Goal: Complete Application Form: Complete application form

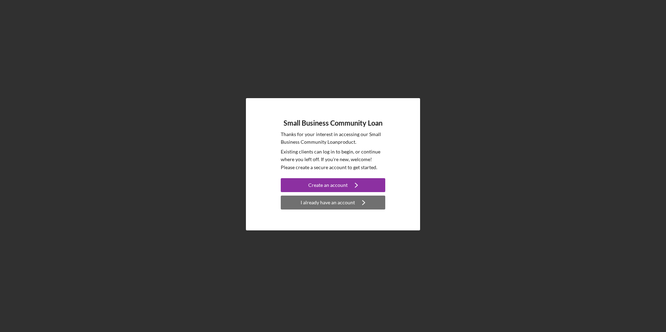
click at [297, 209] on button "I already have an account Icon/Navigate" at bounding box center [333, 203] width 104 height 14
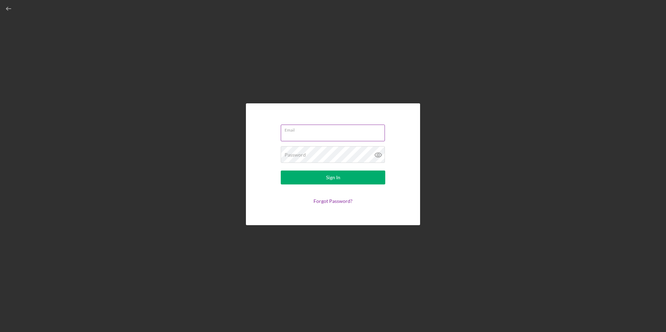
click at [335, 135] on input "Email" at bounding box center [333, 133] width 104 height 17
type input "[EMAIL_ADDRESS][DOMAIN_NAME]"
click at [344, 178] on button "Sign In" at bounding box center [333, 178] width 104 height 14
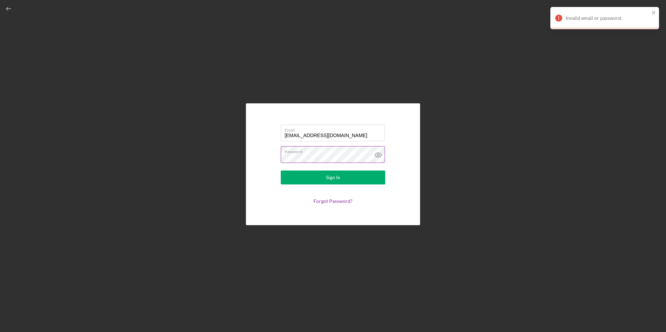
click at [379, 154] on icon at bounding box center [377, 154] width 17 height 17
click at [322, 177] on button "Sign In" at bounding box center [333, 178] width 104 height 14
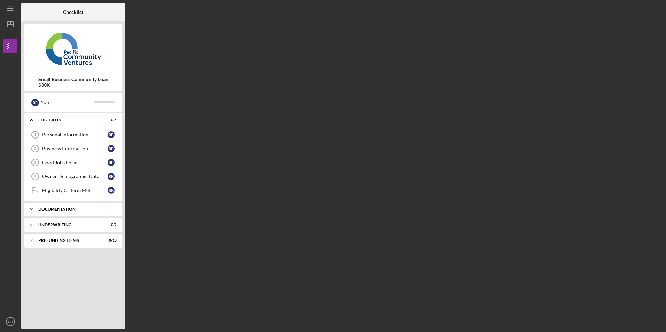
click at [65, 204] on div "Icon/Expander Documentation 0 / 11" at bounding box center [72, 209] width 97 height 14
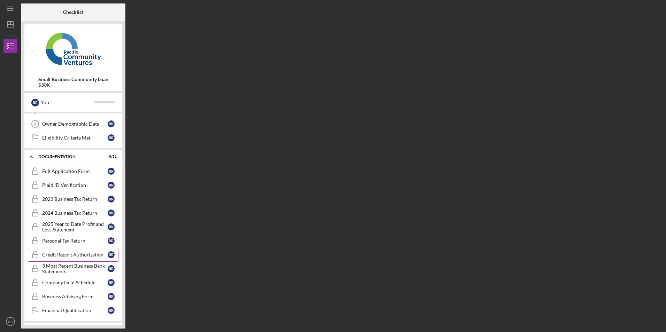
scroll to position [83, 0]
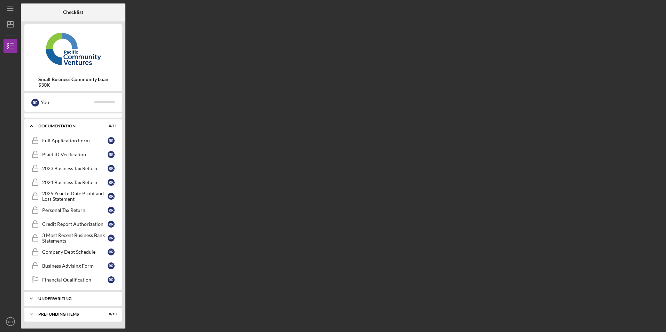
click at [63, 306] on div "Icon/Expander Underwriting 0 / 2" at bounding box center [72, 299] width 97 height 14
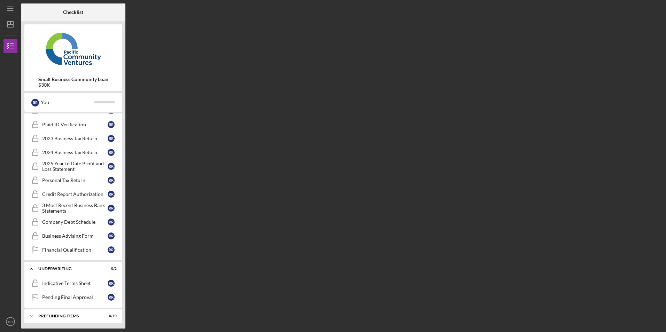
scroll to position [115, 0]
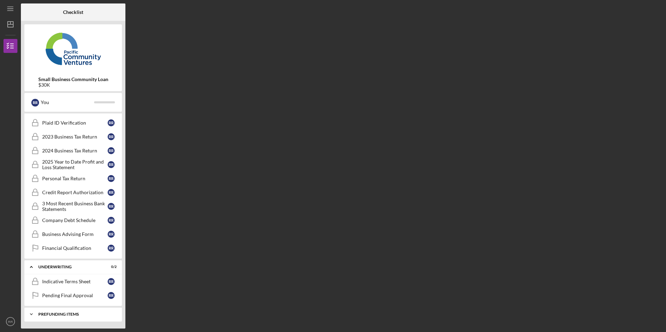
click at [67, 312] on div "Prefunding Items" at bounding box center [75, 314] width 75 height 4
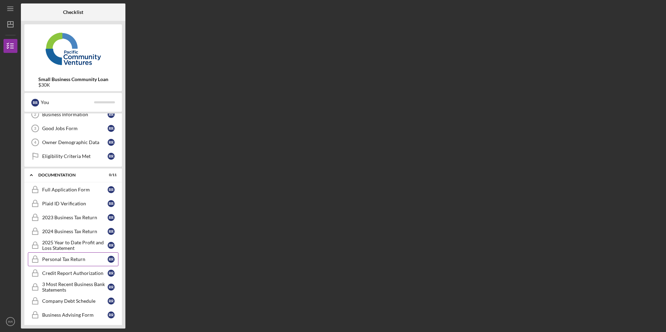
scroll to position [0, 0]
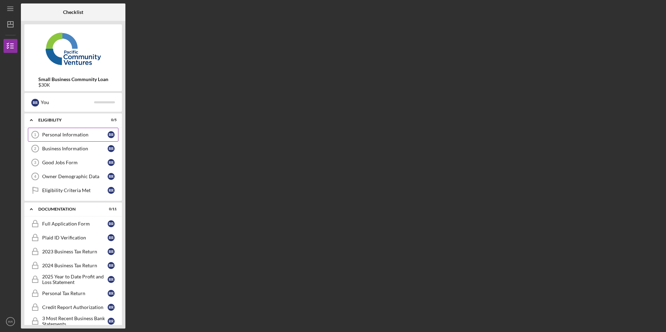
click at [83, 141] on link "Personal Information 1 Personal Information R R" at bounding box center [73, 135] width 91 height 14
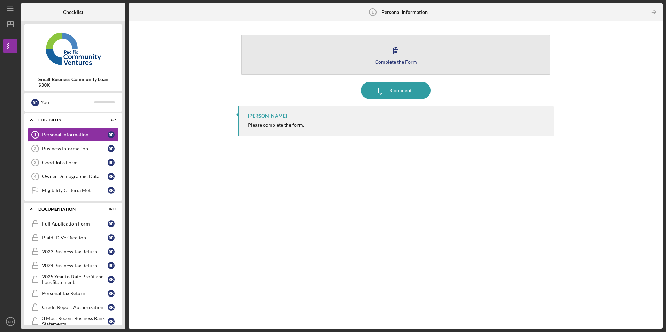
click at [403, 59] on div "Complete the Form" at bounding box center [396, 61] width 42 height 5
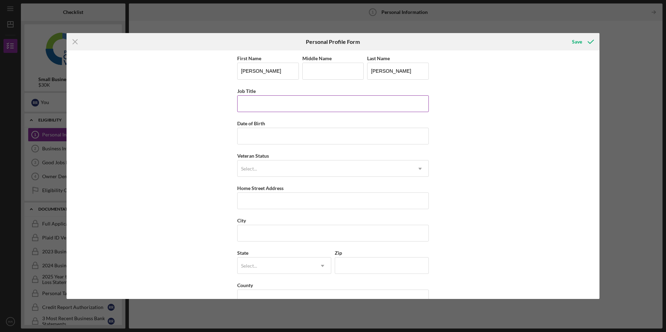
click at [305, 102] on input "Job Title" at bounding box center [332, 103] width 191 height 17
type input "[PERSON_NAME] Clean Up Inn"
click at [259, 132] on input "Date of Birth" at bounding box center [332, 136] width 191 height 17
type input "[DATE]"
click at [264, 166] on div "Select..." at bounding box center [324, 169] width 174 height 16
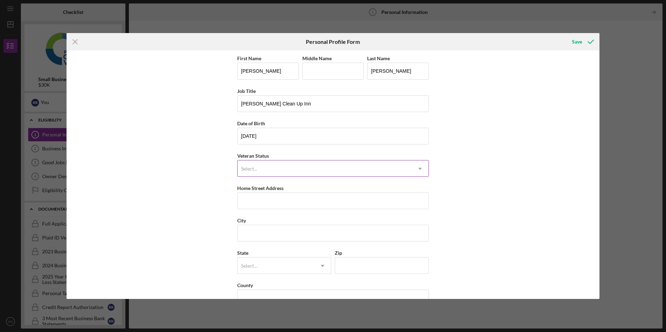
click at [280, 166] on div "Select..." at bounding box center [324, 169] width 174 height 16
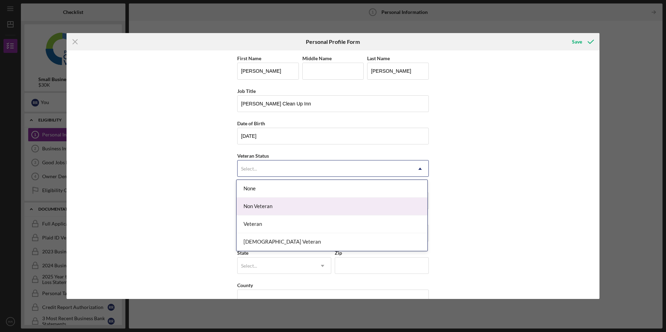
click at [257, 210] on div "Non Veteran" at bounding box center [331, 207] width 191 height 18
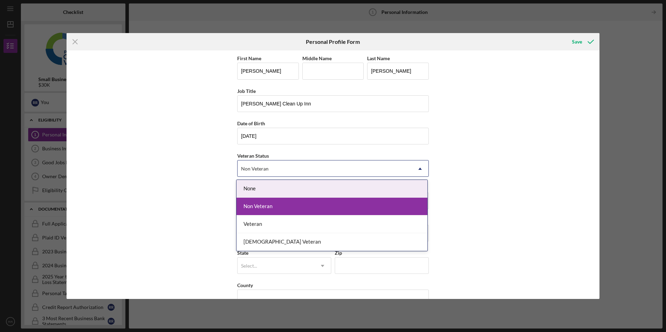
click at [303, 164] on div "Non Veteran" at bounding box center [324, 169] width 174 height 16
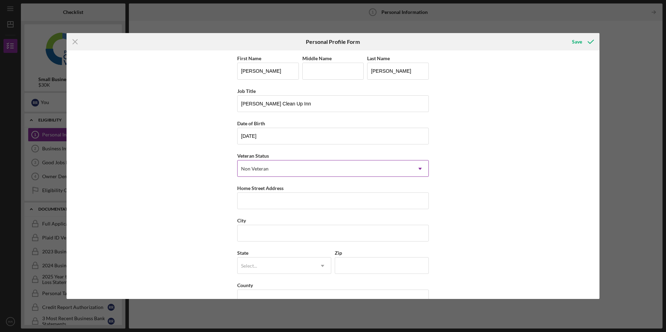
click at [303, 164] on div "Non Veteran" at bounding box center [324, 169] width 174 height 16
drag, startPoint x: 303, startPoint y: 165, endPoint x: 231, endPoint y: 184, distance: 74.7
click at [303, 166] on div "Non Veteran" at bounding box center [324, 169] width 174 height 16
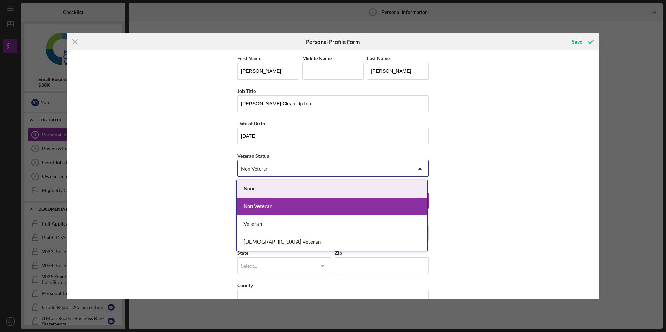
drag, startPoint x: 231, startPoint y: 184, endPoint x: 250, endPoint y: 185, distance: 18.8
click at [234, 184] on div "First Name [PERSON_NAME] Middle Name Last Name [PERSON_NAME] Job Title [PERSON_…" at bounding box center [332, 174] width 533 height 248
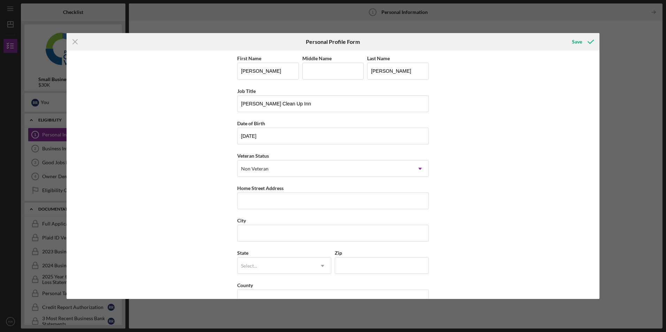
drag, startPoint x: 296, startPoint y: 167, endPoint x: 288, endPoint y: 177, distance: 12.1
click at [296, 168] on div "Non Veteran" at bounding box center [324, 169] width 174 height 16
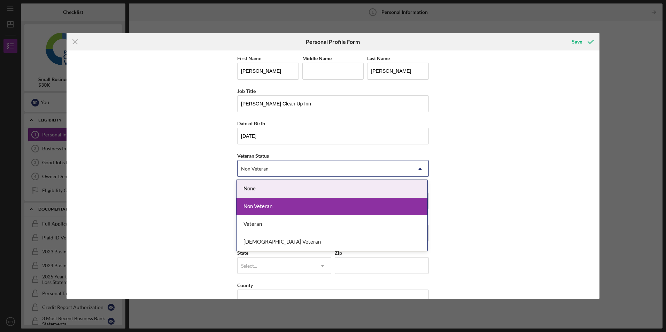
click at [268, 188] on div "None" at bounding box center [331, 189] width 191 height 18
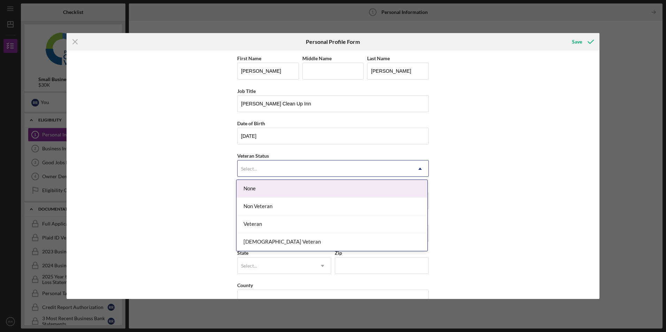
click at [292, 167] on div "Select..." at bounding box center [324, 169] width 174 height 16
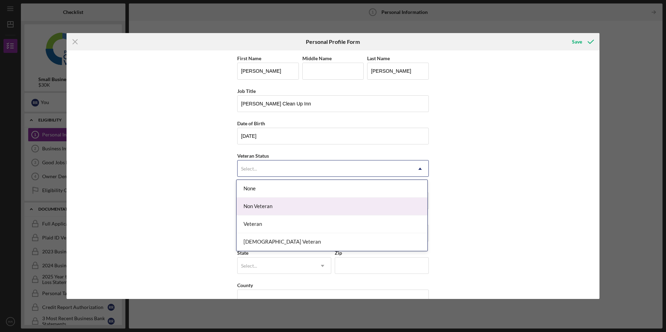
click at [288, 199] on div "Non Veteran" at bounding box center [331, 207] width 191 height 18
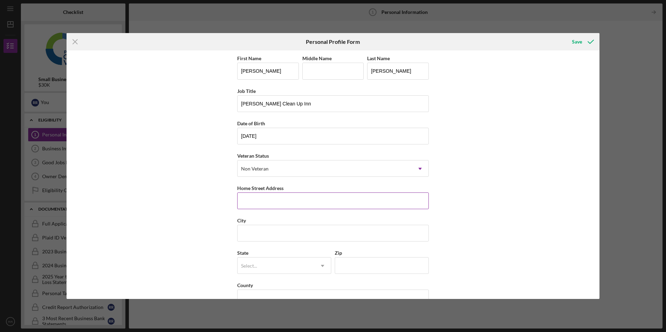
click at [288, 199] on input "Home Street Address" at bounding box center [332, 201] width 191 height 17
type input "900 Pepper tree ln Apt 511"
type input "santa [PERSON_NAME]"
type input "95051"
type input "[US_STATE]"
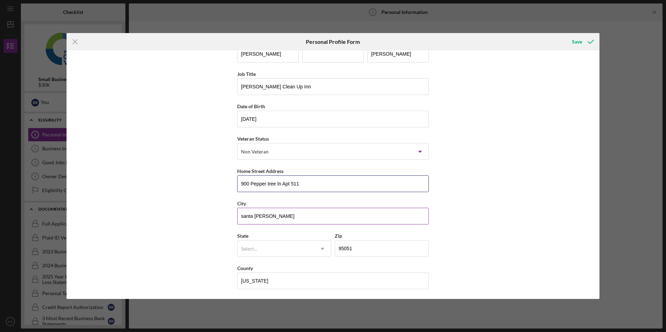
scroll to position [18, 0]
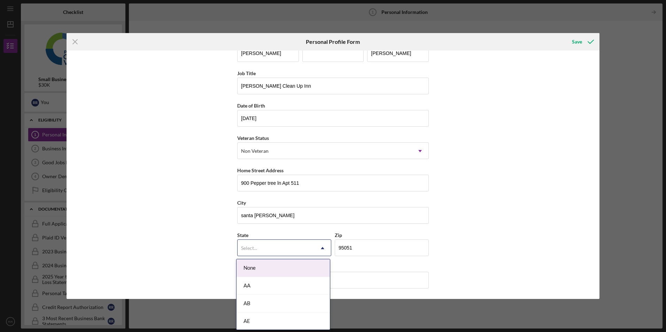
click at [295, 244] on div "Select..." at bounding box center [275, 248] width 77 height 16
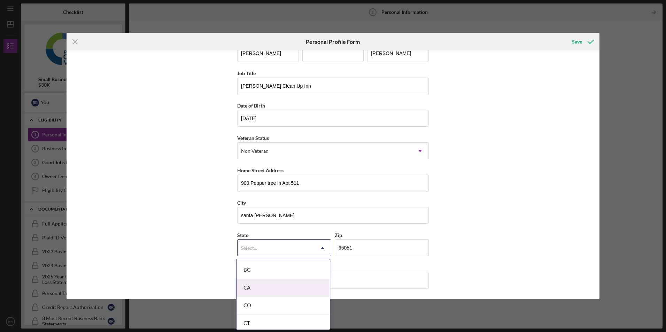
scroll to position [174, 0]
click at [264, 289] on div "CA" at bounding box center [282, 290] width 93 height 18
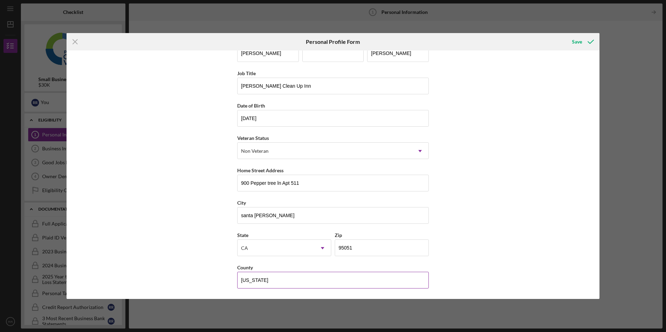
drag, startPoint x: 270, startPoint y: 280, endPoint x: 252, endPoint y: 284, distance: 19.0
click at [252, 284] on input "[US_STATE]" at bounding box center [332, 280] width 191 height 17
click at [275, 286] on input "[US_STATE]" at bounding box center [332, 280] width 191 height 17
click at [274, 285] on input "[US_STATE]" at bounding box center [332, 280] width 191 height 17
type input "[US_STATE]"
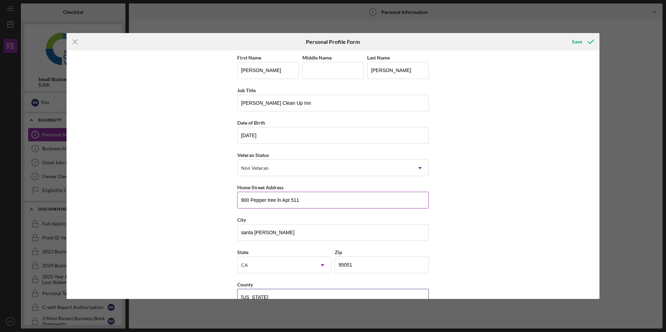
scroll to position [0, 0]
click at [581, 41] on div "Save" at bounding box center [577, 42] width 10 height 14
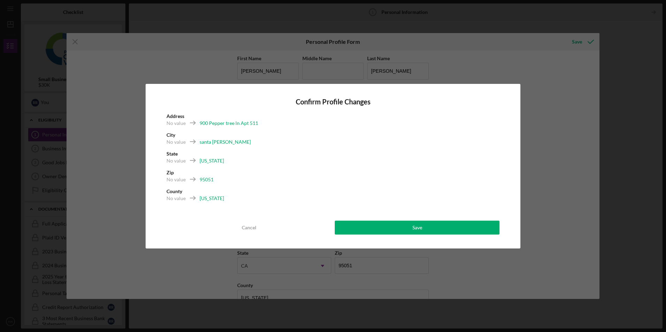
click at [217, 198] on div "[US_STATE]" at bounding box center [211, 198] width 24 height 7
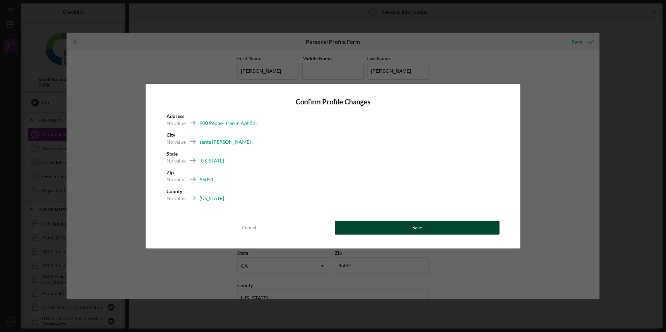
click at [403, 229] on button "Save" at bounding box center [417, 228] width 165 height 14
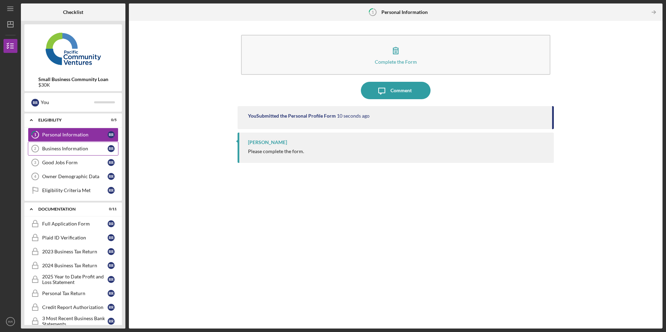
click at [106, 151] on link "Business Information 2 Business Information R R" at bounding box center [73, 149] width 91 height 14
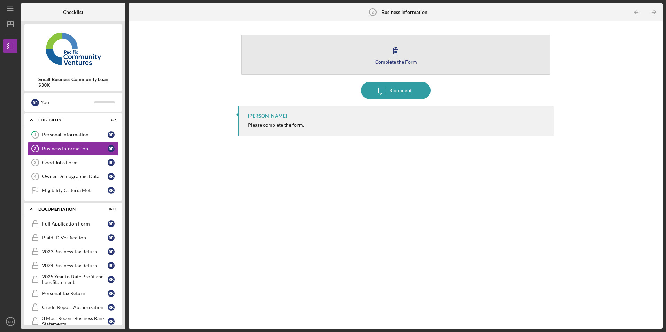
click at [427, 60] on button "Complete the Form Form" at bounding box center [395, 55] width 309 height 40
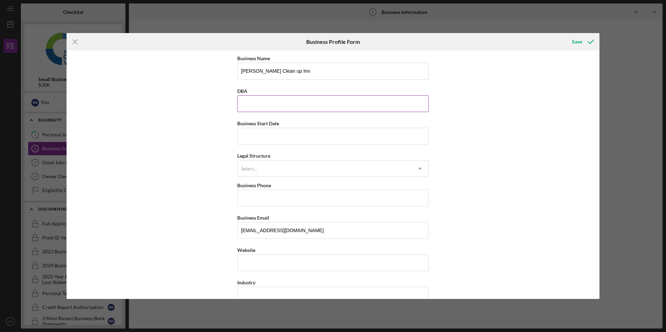
click at [281, 102] on input "DBA" at bounding box center [332, 103] width 191 height 17
click at [263, 137] on input "Business Start Date" at bounding box center [332, 136] width 191 height 17
click at [214, 147] on div "Business Name [PERSON_NAME] Clean up Inn DBA Business Start Date Legal Structur…" at bounding box center [332, 174] width 533 height 248
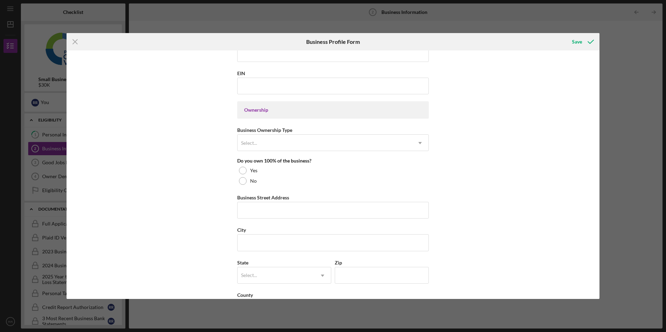
scroll to position [244, 0]
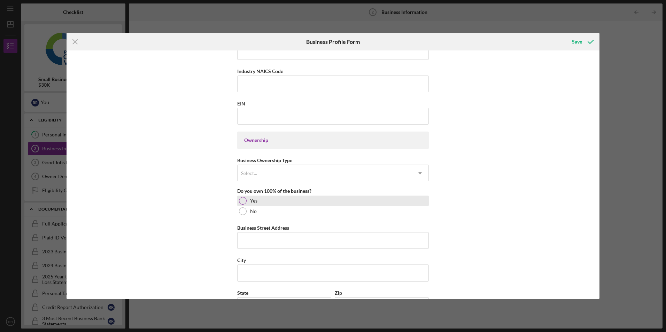
click at [260, 199] on div "Yes" at bounding box center [332, 201] width 191 height 10
click at [285, 176] on div "Select..." at bounding box center [324, 173] width 174 height 16
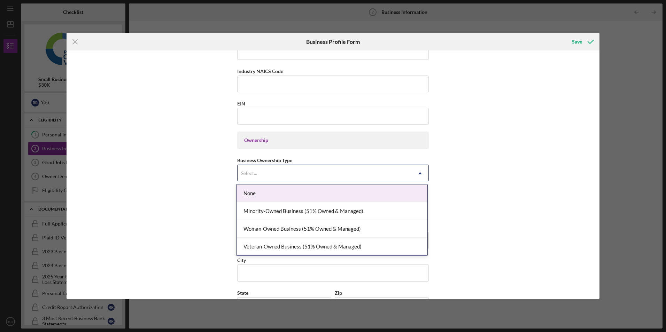
click at [273, 172] on div "Select..." at bounding box center [324, 173] width 174 height 16
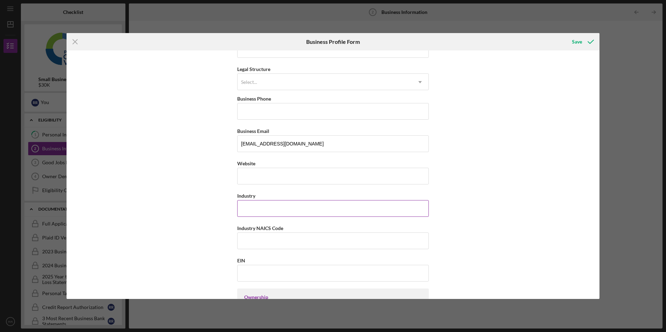
scroll to position [0, 0]
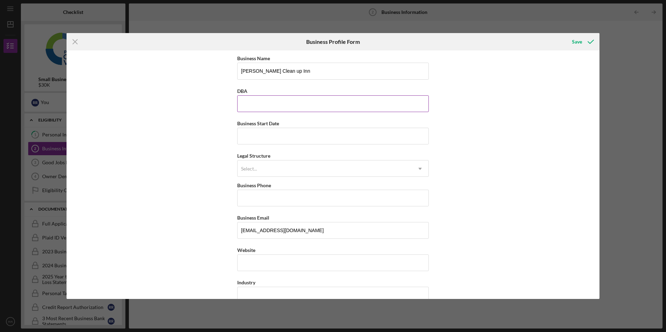
click at [267, 111] on input "DBA" at bounding box center [332, 103] width 191 height 17
type input "[PERSON_NAME] Clean up Inn"
click at [287, 130] on input "Business Start Date" at bounding box center [332, 136] width 191 height 17
click at [274, 134] on input "Business Start Date" at bounding box center [332, 136] width 191 height 17
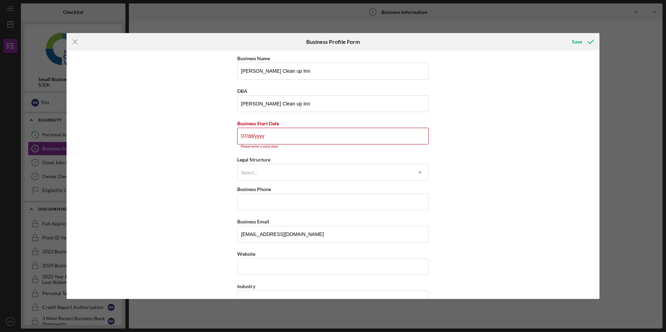
type input "0m/dd/yyyy"
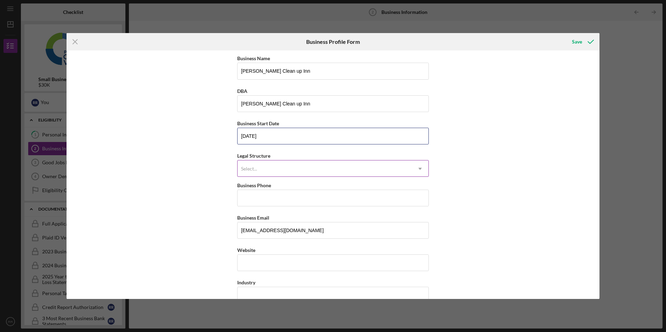
type input "[DATE]"
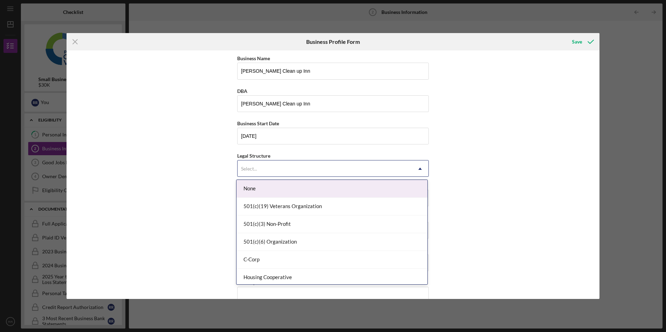
click at [360, 166] on div "Select..." at bounding box center [324, 169] width 174 height 16
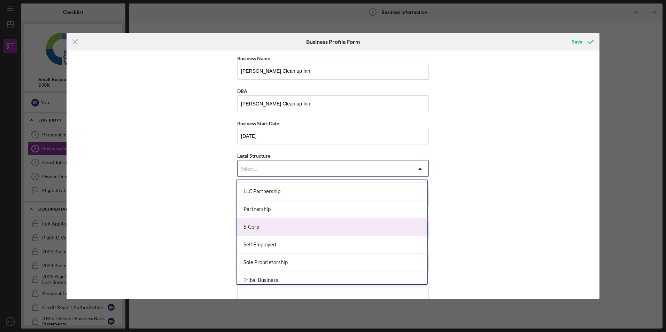
scroll to position [162, 0]
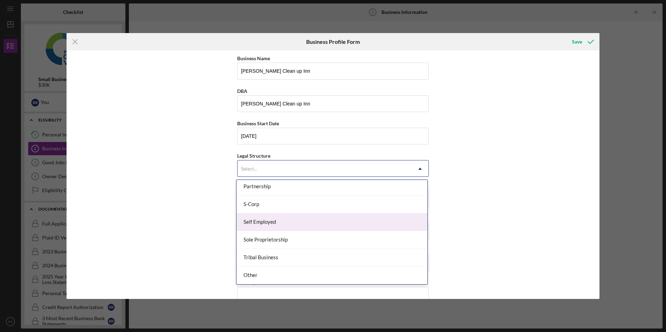
click at [280, 228] on div "Self Employed" at bounding box center [331, 222] width 191 height 18
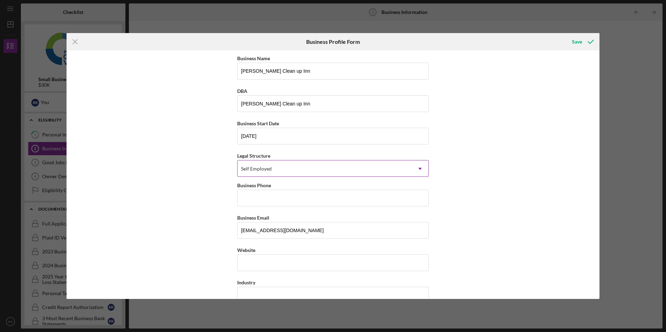
click at [289, 168] on div "Self Employed" at bounding box center [324, 169] width 174 height 16
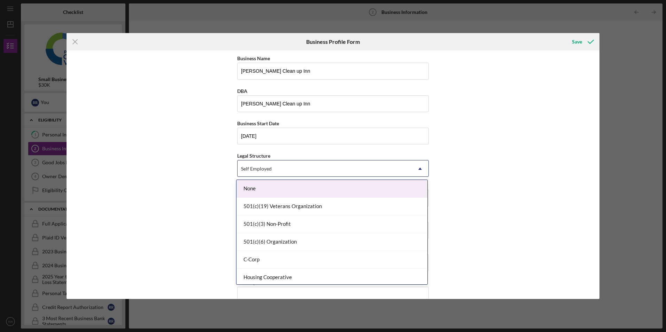
click at [260, 161] on div "Self Employed" at bounding box center [324, 169] width 174 height 16
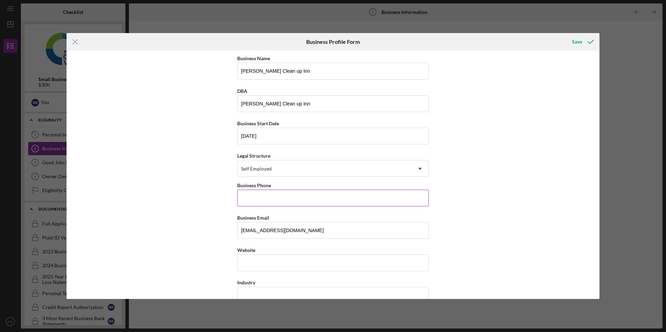
click at [252, 198] on input "Business Phone" at bounding box center [332, 198] width 191 height 17
type input "[PHONE_NUMBER]"
click at [267, 261] on input "Website" at bounding box center [332, 262] width 191 height 17
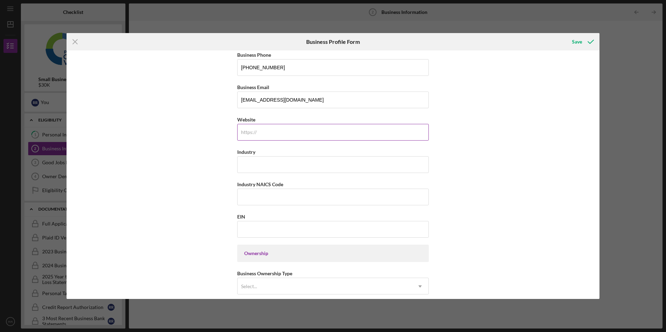
scroll to position [139, 0]
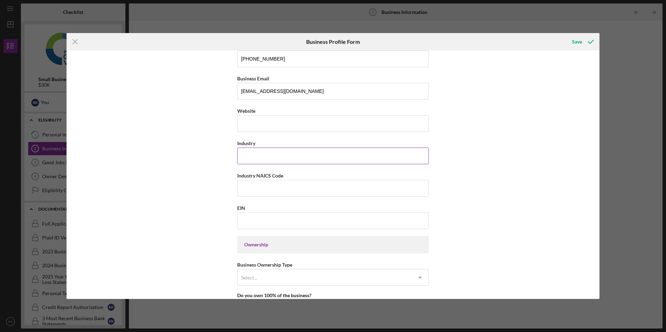
click at [289, 153] on input "Industry" at bounding box center [332, 156] width 191 height 17
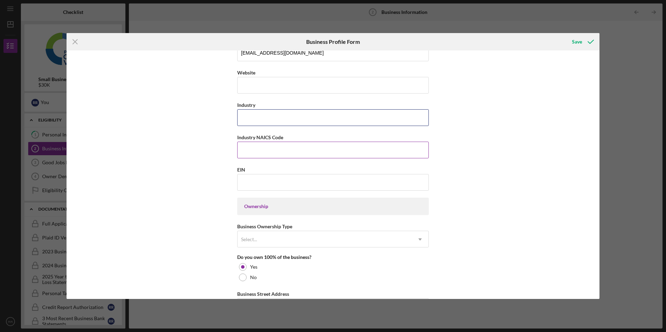
scroll to position [209, 0]
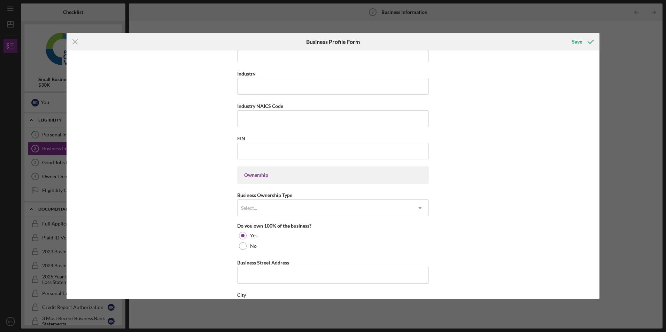
click at [261, 175] on div "Ownership" at bounding box center [333, 175] width 178 height 6
click at [272, 173] on div "Ownership" at bounding box center [333, 175] width 178 height 6
click at [264, 153] on input "EIN" at bounding box center [332, 151] width 191 height 17
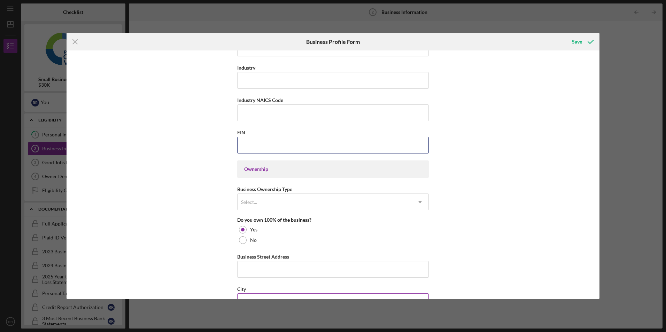
scroll to position [279, 0]
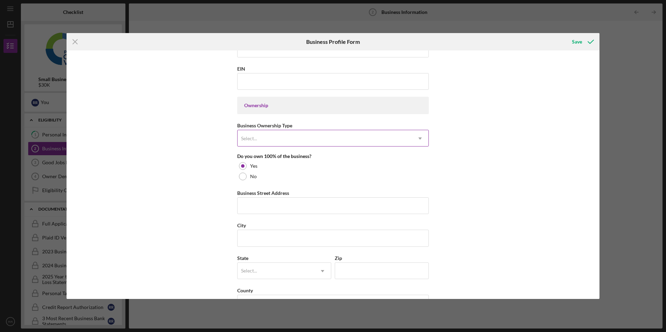
click at [277, 139] on div "Select..." at bounding box center [324, 139] width 174 height 16
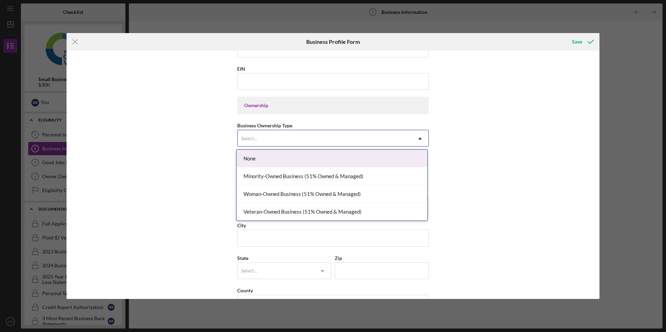
click at [301, 137] on div "Select..." at bounding box center [324, 139] width 174 height 16
click at [272, 138] on div "Select..." at bounding box center [324, 139] width 174 height 16
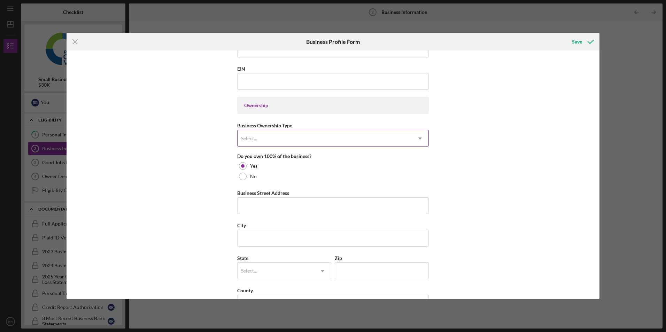
click at [305, 142] on div "Select..." at bounding box center [324, 139] width 174 height 16
click at [257, 209] on input "Business Street Address" at bounding box center [332, 205] width 191 height 17
type input "900 Pepper tree ln"
type input "santa [PERSON_NAME]"
type input "95051"
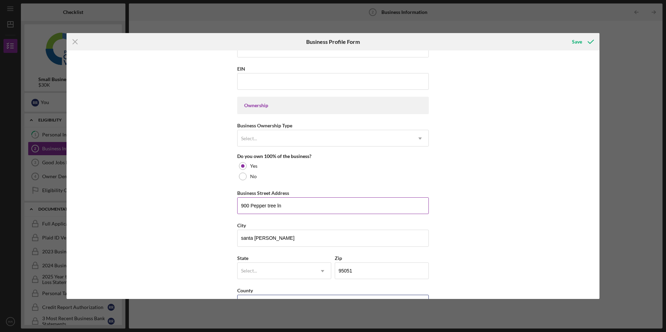
type input "[US_STATE]"
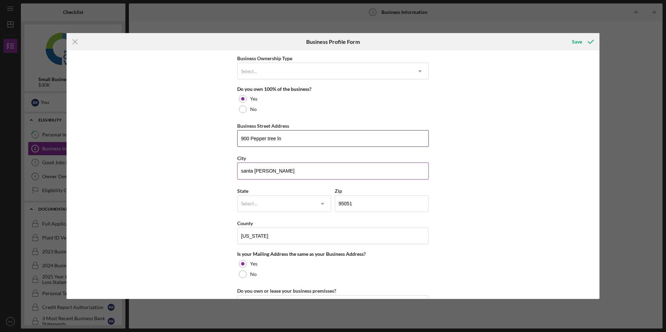
scroll to position [348, 0]
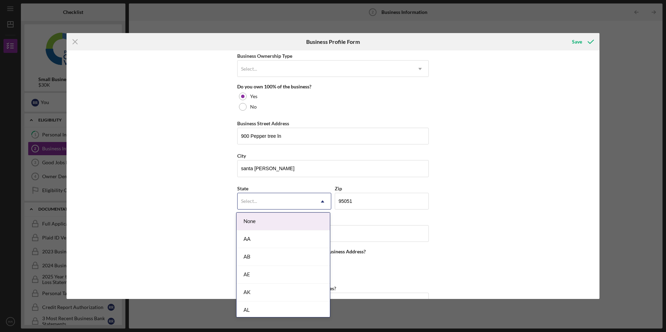
click at [319, 205] on icon "Icon/Dropdown Arrow" at bounding box center [322, 201] width 17 height 17
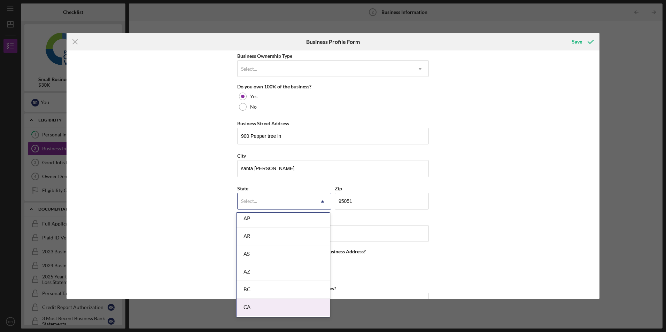
scroll to position [139, 0]
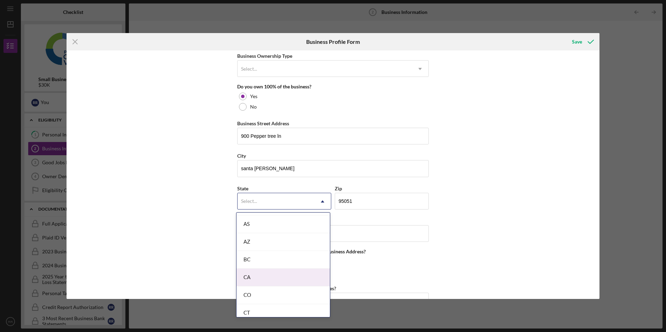
click at [259, 279] on div "CA" at bounding box center [282, 278] width 93 height 18
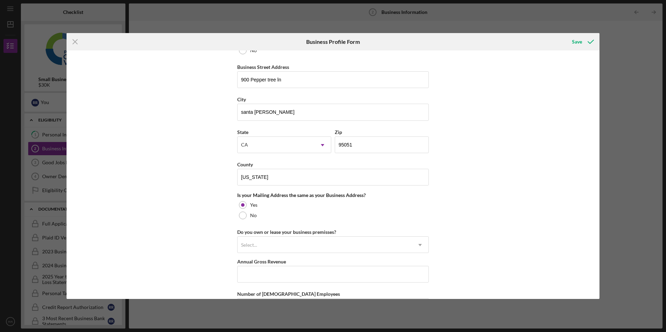
scroll to position [394, 0]
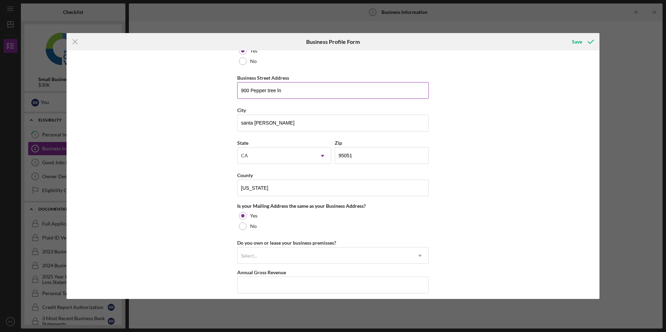
click at [288, 91] on input "900 Pepper tree ln" at bounding box center [332, 90] width 191 height 17
type input "900 Pepper tree ln Apt 511"
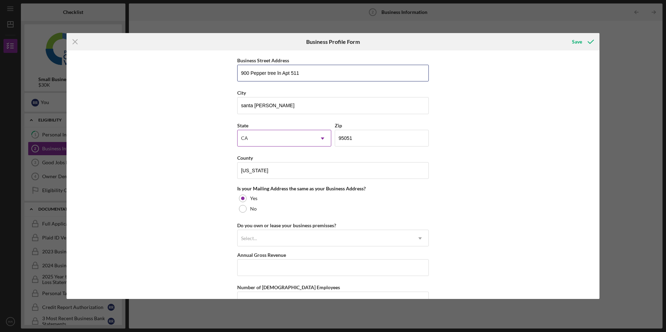
scroll to position [463, 0]
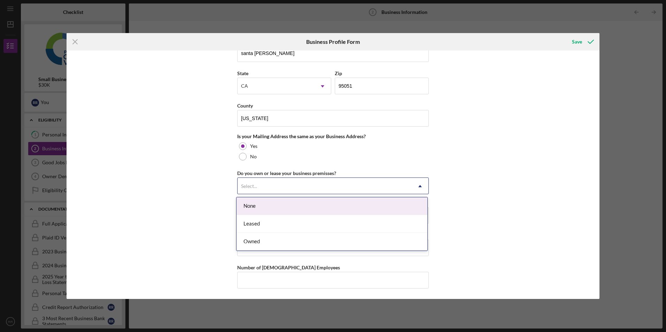
click at [295, 190] on div "Select..." at bounding box center [324, 186] width 174 height 16
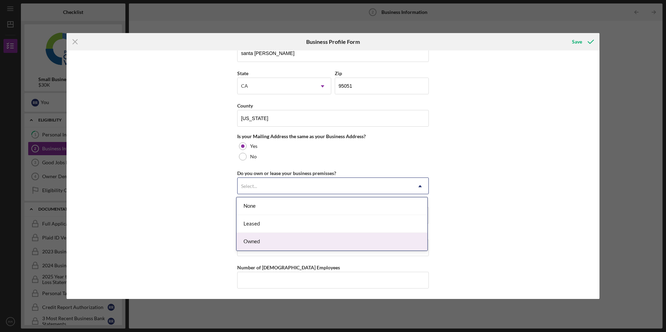
click at [258, 240] on div "Owned" at bounding box center [331, 242] width 191 height 18
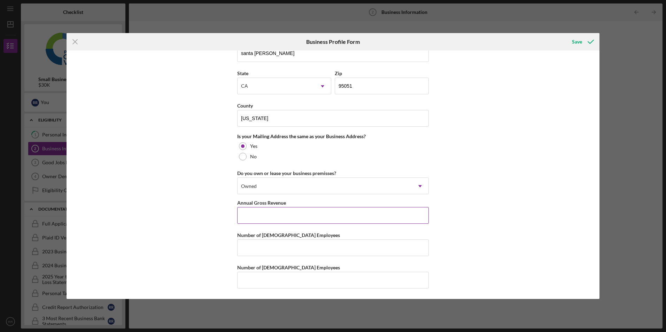
click at [276, 215] on input "Annual Gross Revenue" at bounding box center [332, 215] width 191 height 17
type input "$60,000"
click at [306, 246] on input "Number of [DEMOGRAPHIC_DATA] Employees" at bounding box center [332, 248] width 191 height 17
click at [268, 217] on input "$60,000" at bounding box center [332, 215] width 191 height 17
drag, startPoint x: 264, startPoint y: 218, endPoint x: 244, endPoint y: 213, distance: 20.9
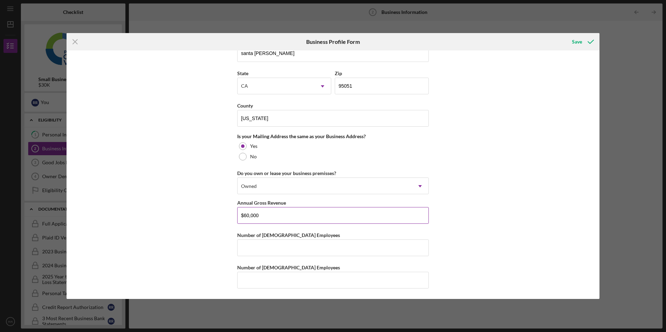
click at [244, 213] on input "$60,000" at bounding box center [332, 215] width 191 height 17
type input "$1"
type input "$144,000"
click at [269, 250] on input "Number of [DEMOGRAPHIC_DATA] Employees" at bounding box center [332, 248] width 191 height 17
type input "4"
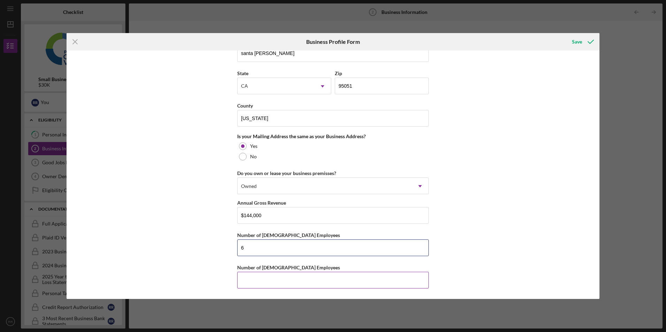
type input "6"
click at [284, 281] on input "Number of [DEMOGRAPHIC_DATA] Employees" at bounding box center [332, 280] width 191 height 17
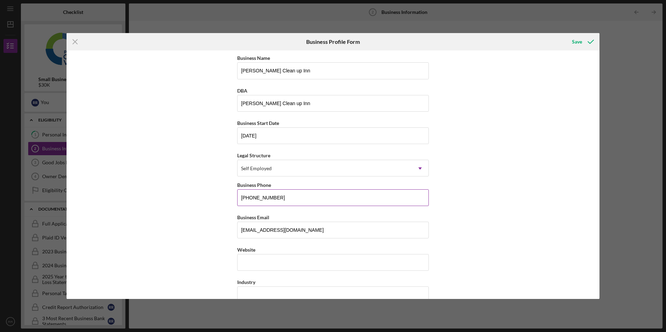
scroll to position [0, 0]
type input "3"
click at [578, 40] on div "Save" at bounding box center [577, 42] width 10 height 14
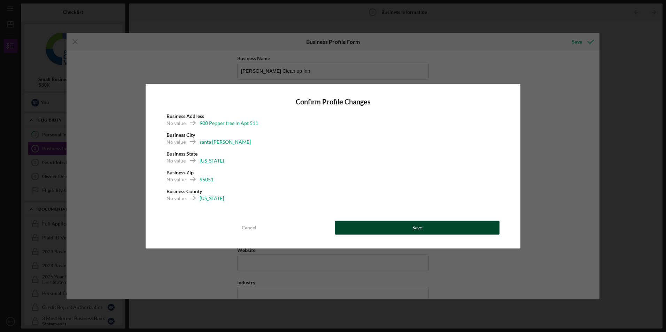
click at [379, 228] on button "Save" at bounding box center [417, 228] width 165 height 14
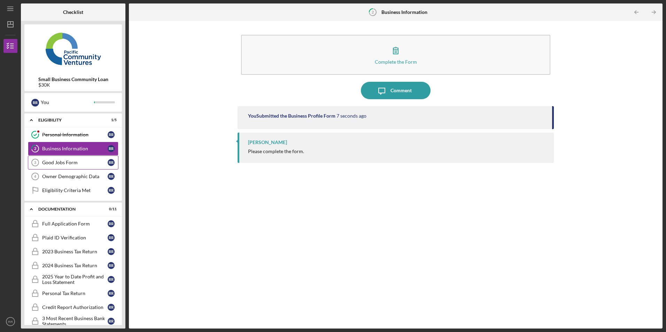
click at [75, 162] on div "Good Jobs Form" at bounding box center [74, 163] width 65 height 6
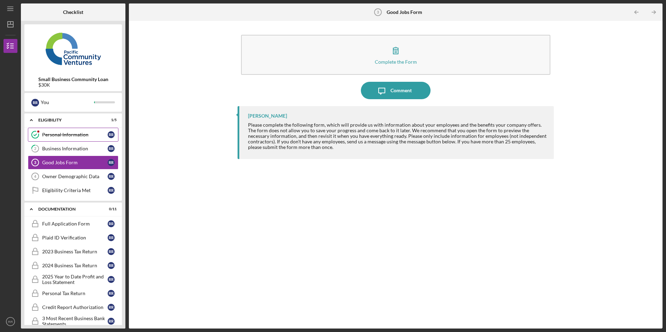
click at [74, 136] on div "Personal Information" at bounding box center [74, 135] width 65 height 6
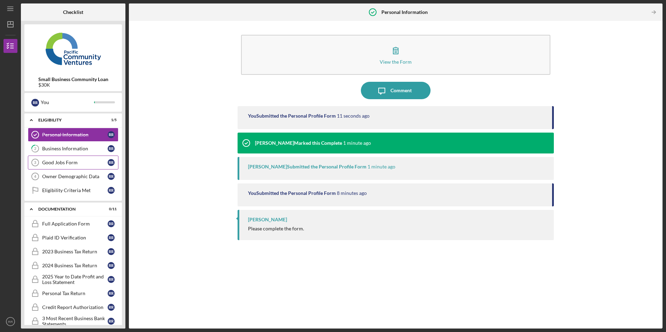
click at [60, 164] on div "Good Jobs Form" at bounding box center [74, 163] width 65 height 6
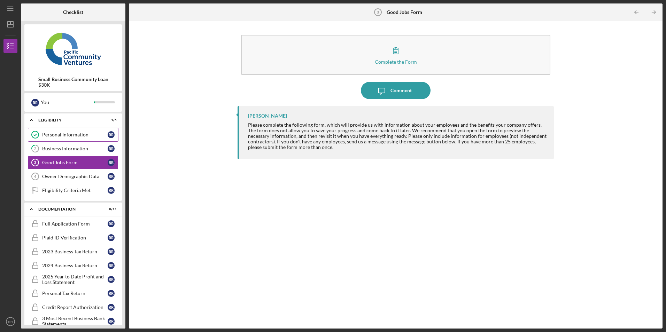
click at [66, 141] on link "Personal Information Personal Information R R" at bounding box center [73, 135] width 91 height 14
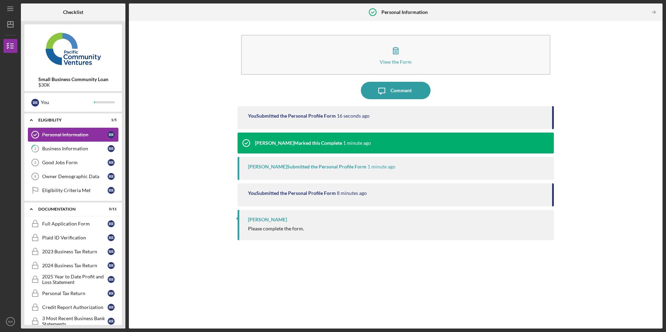
drag, startPoint x: 52, startPoint y: 164, endPoint x: 29, endPoint y: 132, distance: 39.6
click at [40, 146] on div "Personal Information Personal Information R R 2 Business Information R R Good J…" at bounding box center [72, 164] width 97 height 73
click at [50, 160] on div "Good Jobs Form" at bounding box center [74, 163] width 65 height 6
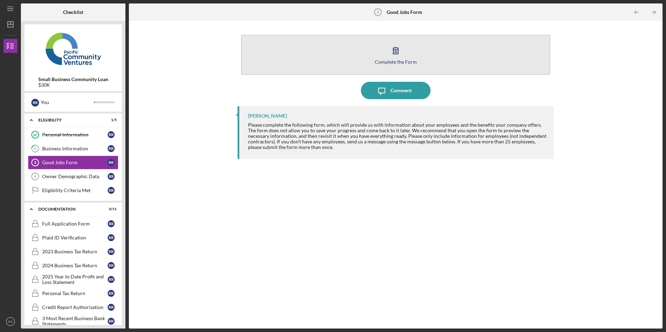
click at [424, 58] on button "Complete the Form Form" at bounding box center [395, 55] width 309 height 40
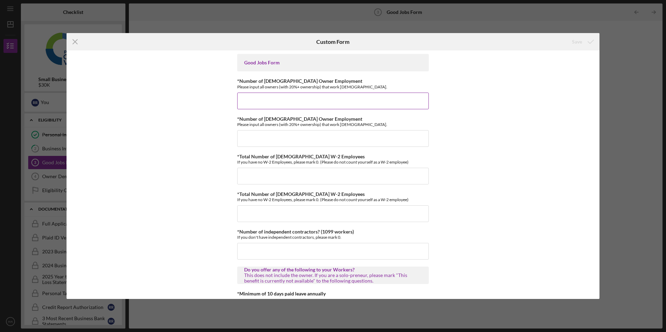
click at [374, 109] on input "*Number of [DEMOGRAPHIC_DATA] Owner Employment" at bounding box center [332, 101] width 191 height 17
click at [395, 174] on input "*Total Number of [DEMOGRAPHIC_DATA] W-2 Employees" at bounding box center [332, 176] width 191 height 17
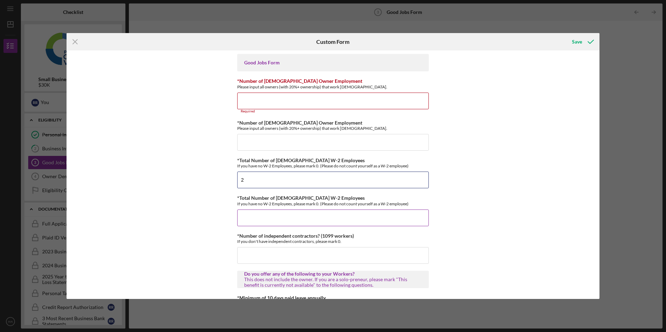
type input "2"
click at [300, 217] on input "*Total Number of [DEMOGRAPHIC_DATA] W-2 Employees" at bounding box center [332, 218] width 191 height 17
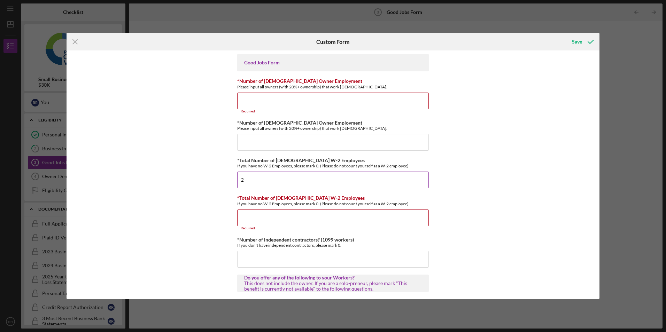
click at [304, 179] on input "2" at bounding box center [332, 180] width 191 height 17
click at [281, 214] on input "*Total Number of [DEMOGRAPHIC_DATA] W-2 Employees" at bounding box center [332, 218] width 191 height 17
click at [268, 220] on input "*Total Number of [DEMOGRAPHIC_DATA] W-2 Employees" at bounding box center [332, 218] width 191 height 17
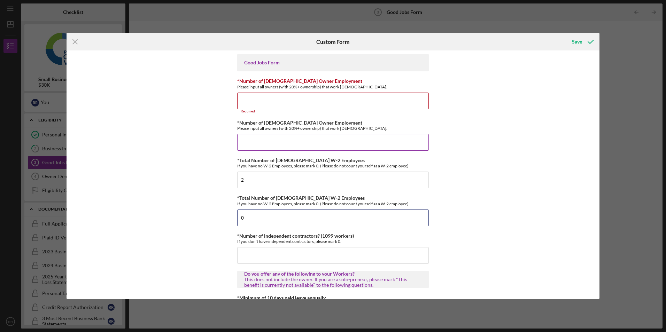
type input "0"
click at [249, 137] on input "*Number of [DEMOGRAPHIC_DATA] Owner Employment" at bounding box center [332, 142] width 191 height 17
click at [256, 97] on input "*Number of [DEMOGRAPHIC_DATA] Owner Employment" at bounding box center [332, 101] width 191 height 17
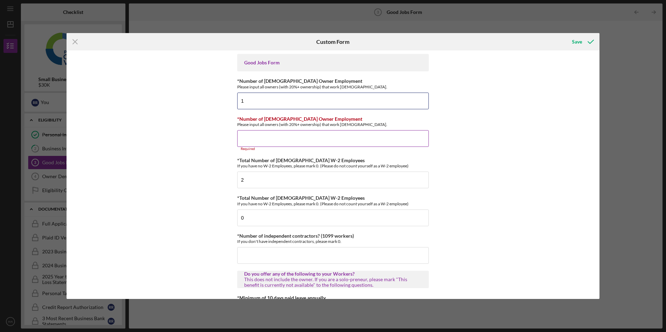
type input "1"
click at [256, 142] on input "*Number of [DEMOGRAPHIC_DATA] Owner Employment" at bounding box center [332, 138] width 191 height 17
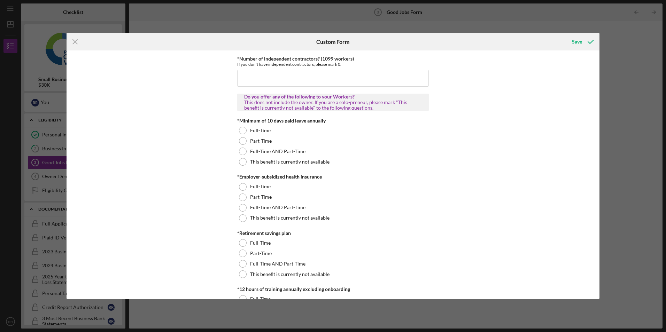
scroll to position [174, 0]
type input "0"
click at [269, 82] on input "*Number of independent contractors? (1099 workers)" at bounding box center [332, 77] width 191 height 17
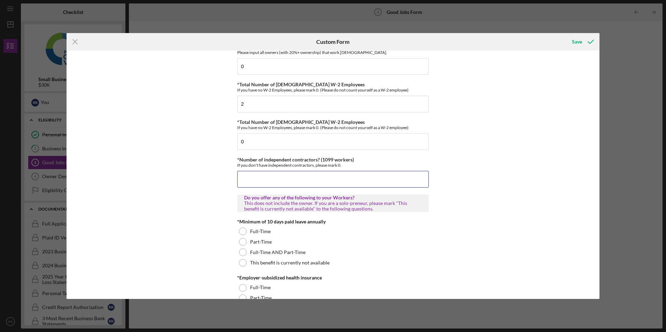
scroll to position [70, 0]
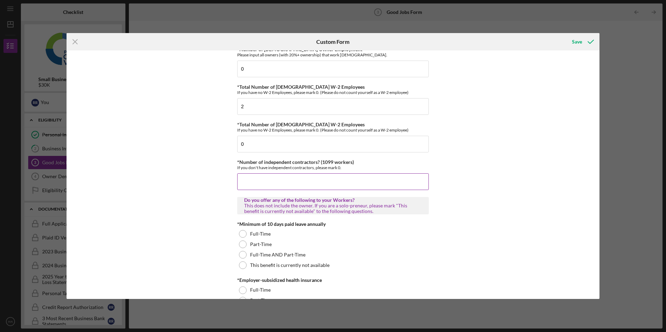
type input "6"
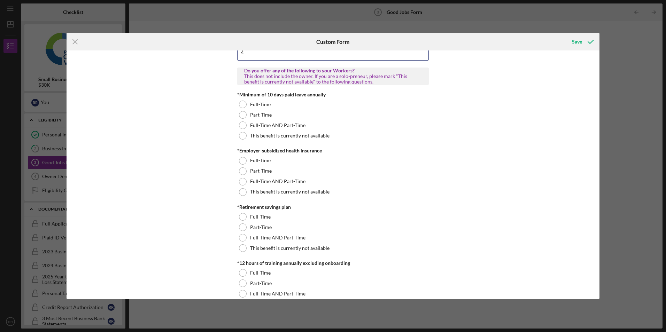
scroll to position [174, 0]
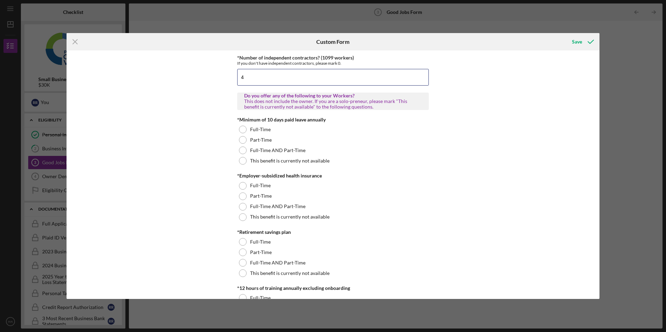
type input "4"
drag, startPoint x: 236, startPoint y: 121, endPoint x: 326, endPoint y: 119, distance: 89.8
click at [326, 119] on div "*Minimum of 10 days paid leave annually" at bounding box center [332, 120] width 191 height 6
click at [328, 119] on div "*Minimum of 10 days paid leave annually" at bounding box center [332, 120] width 191 height 6
drag, startPoint x: 326, startPoint y: 119, endPoint x: 239, endPoint y: 121, distance: 87.4
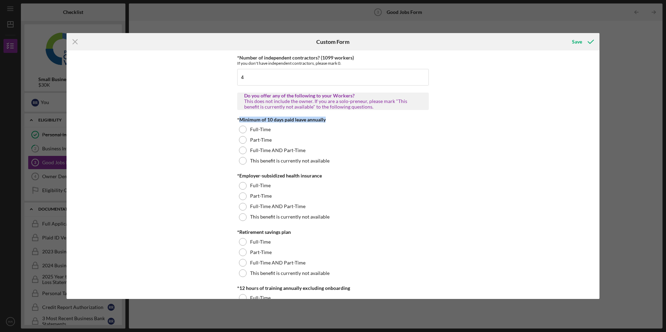
click at [239, 121] on div "*Minimum of 10 days paid leave annually" at bounding box center [332, 120] width 191 height 6
copy div "Minimum of 10 days paid leave annually"
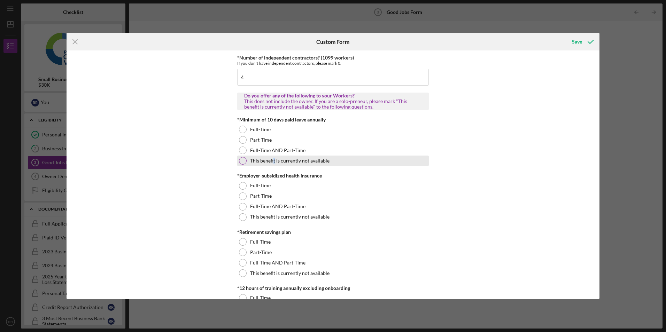
click at [273, 162] on label "This benefit is currently not available" at bounding box center [289, 161] width 79 height 6
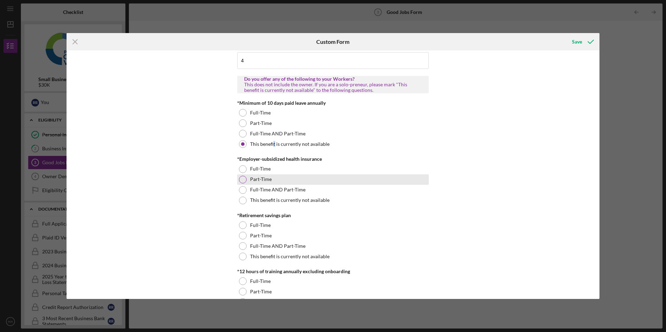
scroll to position [209, 0]
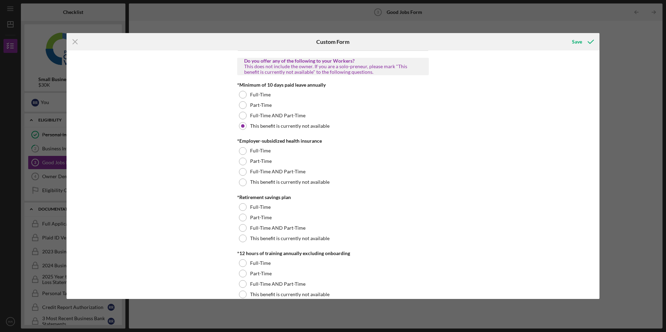
drag, startPoint x: 237, startPoint y: 140, endPoint x: 324, endPoint y: 139, distance: 86.3
click at [324, 139] on div "*Employer-subsidized health insurance" at bounding box center [332, 141] width 191 height 6
drag, startPoint x: 324, startPoint y: 139, endPoint x: 324, endPoint y: 144, distance: 5.2
click at [324, 144] on div "*Employer-subsidized health insurance Full-Time Part-Time Full-Time AND Part-Ti…" at bounding box center [332, 162] width 191 height 49
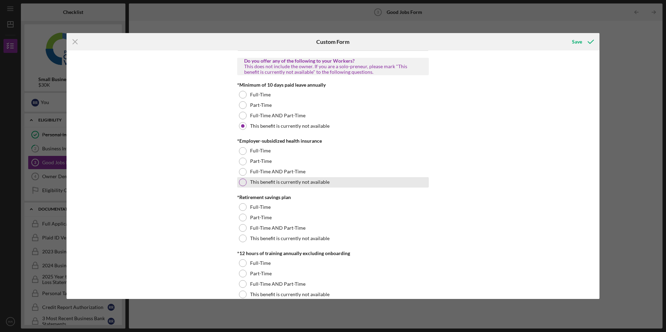
click at [285, 181] on label "This benefit is currently not available" at bounding box center [289, 182] width 79 height 6
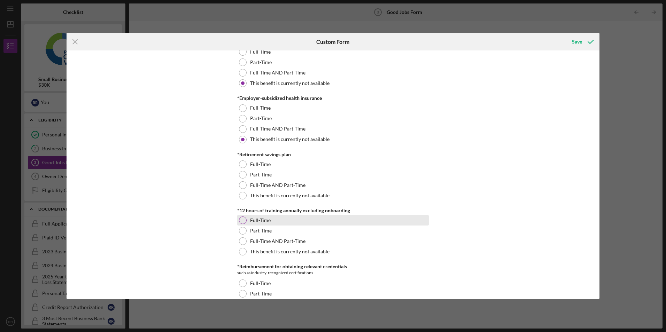
scroll to position [279, 0]
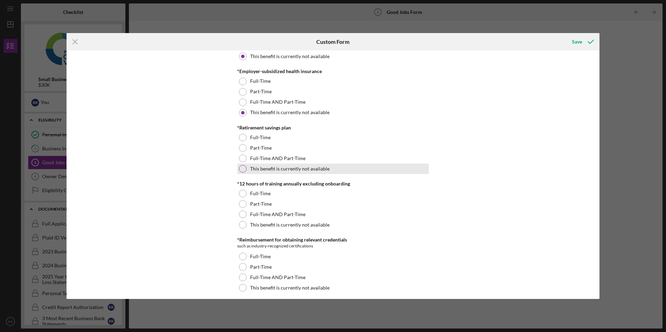
click at [279, 170] on label "This benefit is currently not available" at bounding box center [289, 169] width 79 height 6
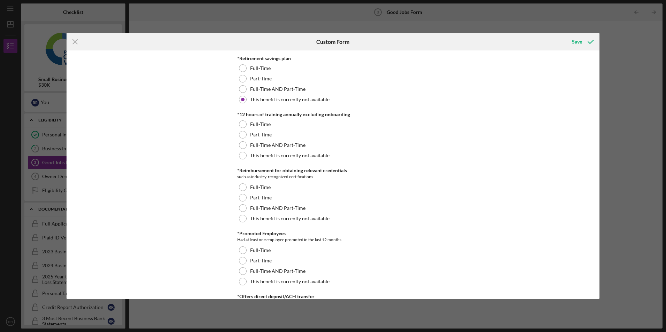
scroll to position [348, 0]
click at [305, 150] on div "This benefit is currently not available" at bounding box center [332, 155] width 191 height 10
drag, startPoint x: 264, startPoint y: 224, endPoint x: 268, endPoint y: 220, distance: 5.7
click at [268, 220] on label "This benefit is currently not available" at bounding box center [289, 218] width 79 height 6
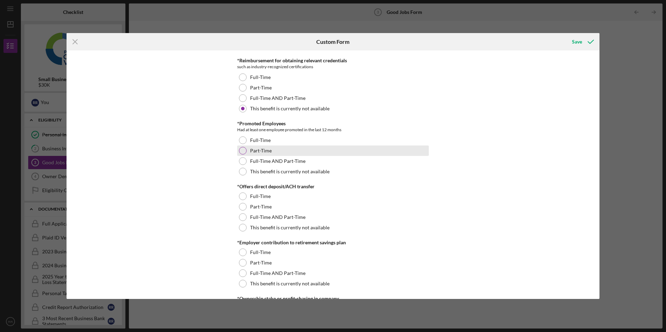
scroll to position [487, 0]
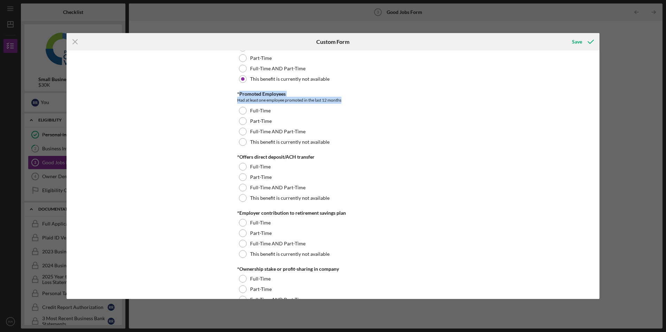
drag, startPoint x: 237, startPoint y: 95, endPoint x: 343, endPoint y: 100, distance: 105.6
click at [343, 100] on div "*Promoted Employees Had at least one employee promoted in the last 12 months" at bounding box center [332, 97] width 191 height 13
copy div "Promoted Employees Had at least one employee promoted in the last 12 months"
click at [218, 100] on div "Good Jobs Form *Number of [DEMOGRAPHIC_DATA] Owner Employment Please input all …" at bounding box center [332, 174] width 533 height 248
click at [256, 139] on label "This benefit is currently not available" at bounding box center [289, 142] width 79 height 6
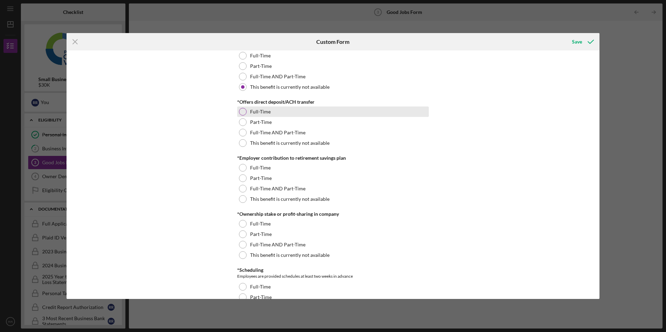
scroll to position [522, 0]
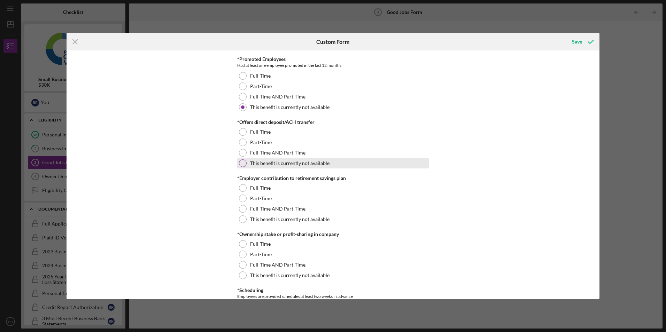
click at [305, 165] on label "This benefit is currently not available" at bounding box center [289, 163] width 79 height 6
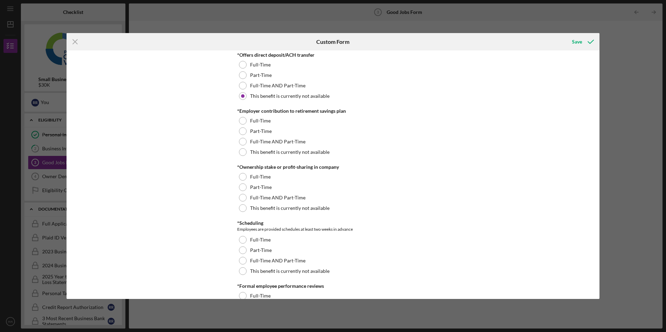
scroll to position [592, 0]
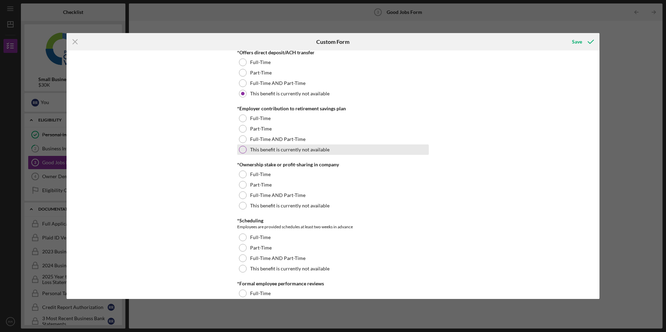
click at [294, 150] on label "This benefit is currently not available" at bounding box center [289, 150] width 79 height 6
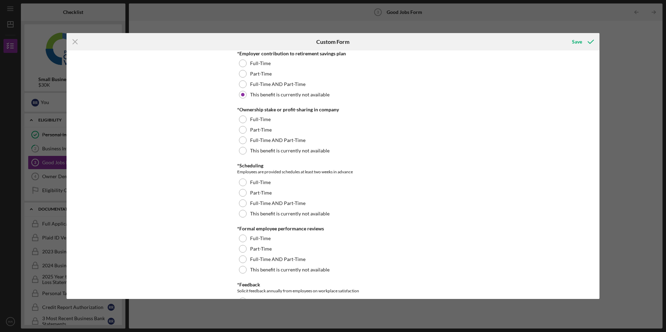
scroll to position [661, 0]
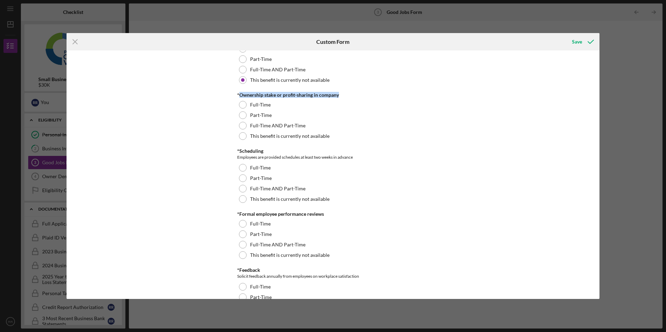
drag, startPoint x: 238, startPoint y: 96, endPoint x: 339, endPoint y: 93, distance: 101.4
click at [339, 93] on div "*Ownership stake or profit-sharing in company" at bounding box center [332, 95] width 191 height 6
copy div "Ownership stake or profit-sharing in company"
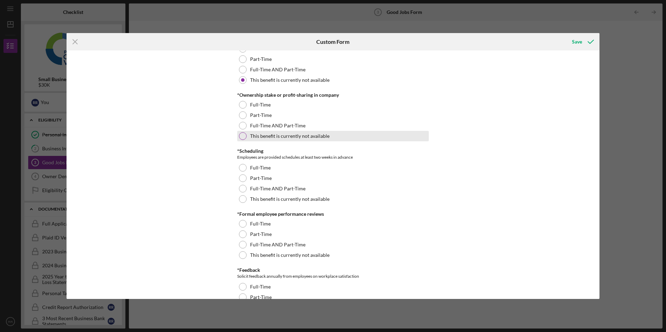
click at [296, 138] on label "This benefit is currently not available" at bounding box center [289, 136] width 79 height 6
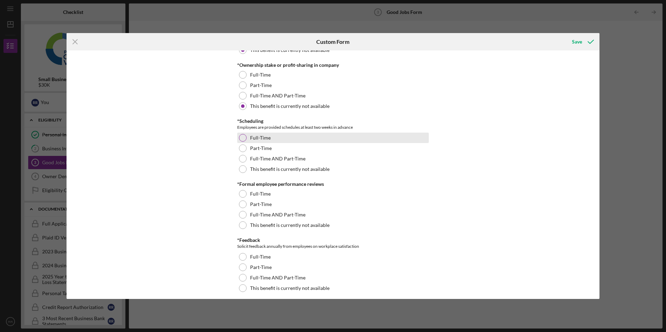
scroll to position [696, 0]
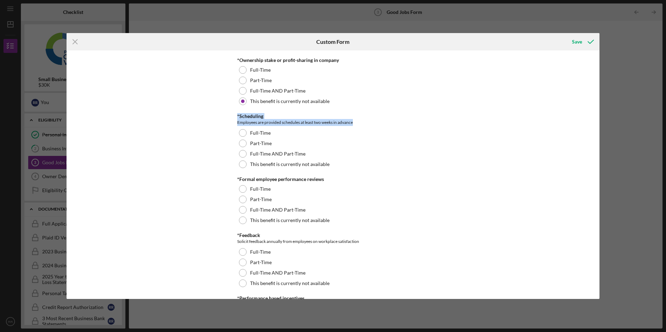
drag, startPoint x: 236, startPoint y: 115, endPoint x: 357, endPoint y: 122, distance: 121.0
click at [357, 122] on div "*Scheduling Employees are provided schedules at least two weeks in advance" at bounding box center [332, 119] width 191 height 13
copy div "*Scheduling Employees are provided schedules at least two weeks in advance"
click at [219, 141] on div "Good Jobs Form *Number of [DEMOGRAPHIC_DATA] Owner Employment Please input all …" at bounding box center [332, 174] width 533 height 248
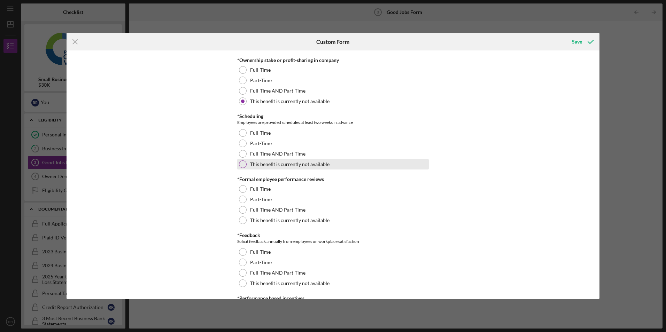
click at [264, 161] on div "This benefit is currently not available" at bounding box center [332, 164] width 191 height 10
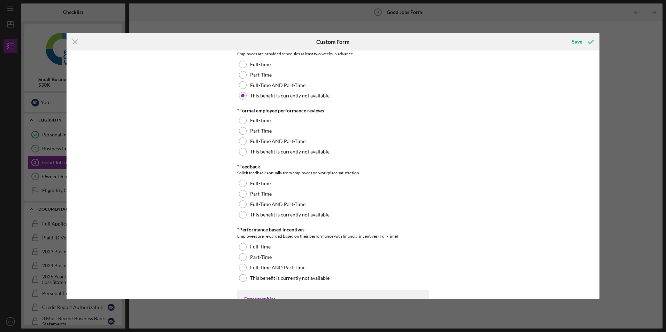
scroll to position [766, 0]
click at [332, 147] on div "This benefit is currently not available" at bounding box center [332, 151] width 191 height 10
click at [300, 214] on label "This benefit is currently not available" at bounding box center [289, 214] width 79 height 6
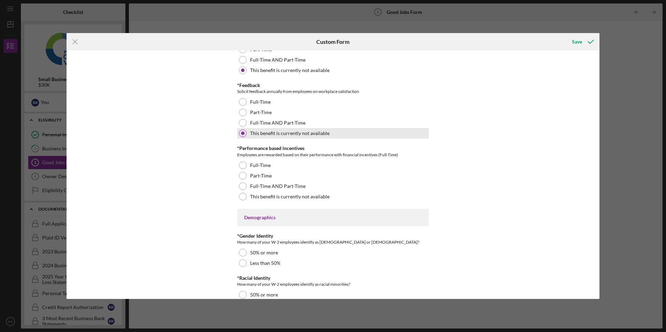
scroll to position [905, 0]
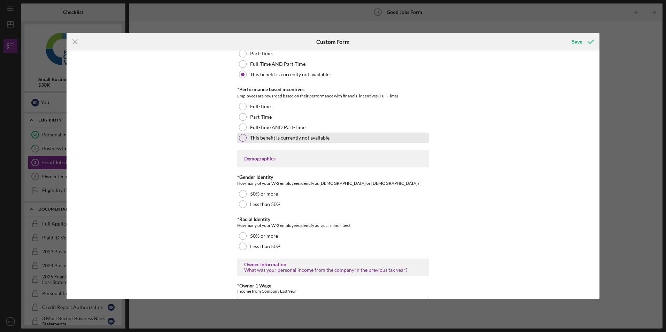
click at [310, 135] on label "This benefit is currently not available" at bounding box center [289, 138] width 79 height 6
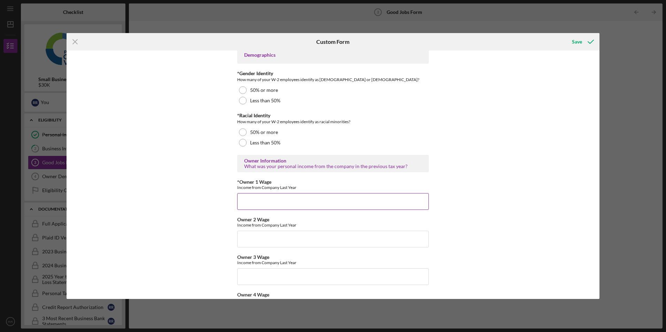
scroll to position [1010, 0]
drag, startPoint x: 236, startPoint y: 80, endPoint x: 367, endPoint y: 77, distance: 130.2
click at [367, 77] on div "How many of your W-2 employees identify as [DEMOGRAPHIC_DATA] or [DEMOGRAPHIC_D…" at bounding box center [332, 79] width 191 height 7
copy div "How many of your W-2 employees identify as [DEMOGRAPHIC_DATA] or [DEMOGRAPHIC_D…"
click at [276, 143] on label "Less than 50%" at bounding box center [265, 142] width 30 height 6
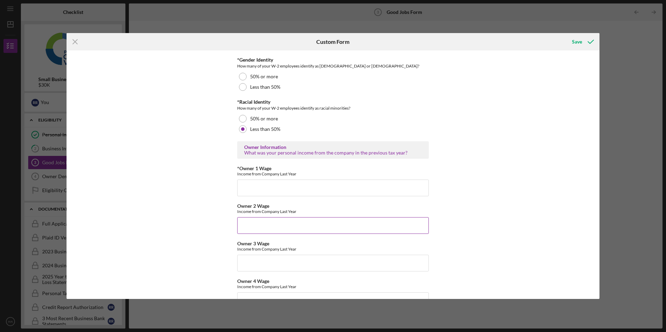
scroll to position [1044, 0]
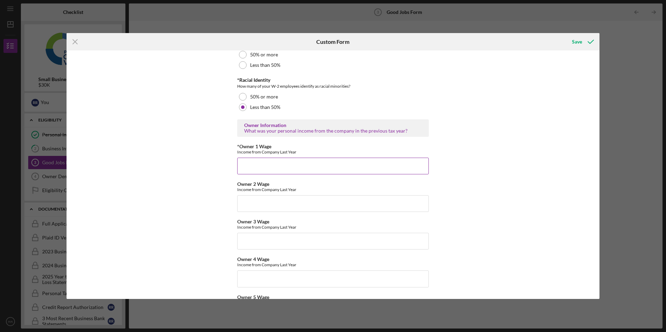
click at [270, 170] on input "*Owner 1 Wage" at bounding box center [332, 166] width 191 height 17
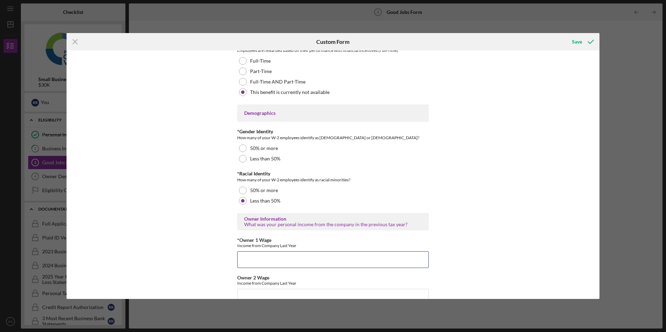
scroll to position [949, 0]
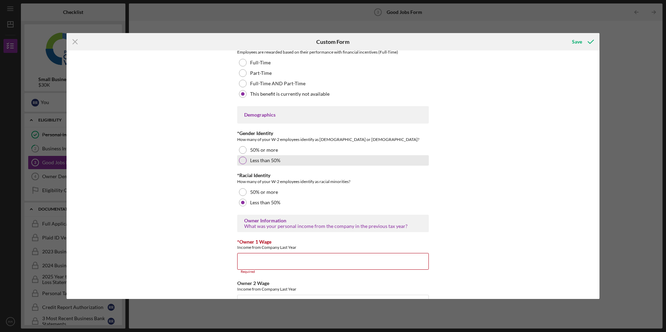
click at [294, 164] on div "Less than 50%" at bounding box center [332, 160] width 191 height 10
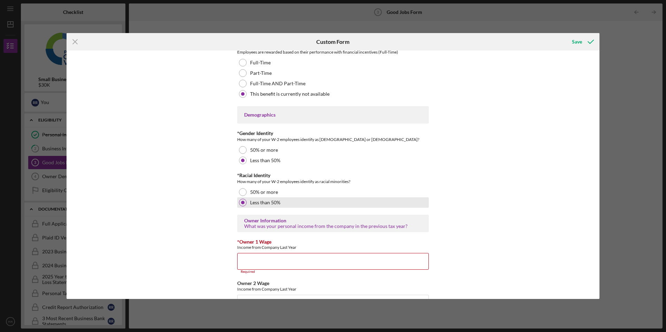
click at [254, 200] on label "Less than 50%" at bounding box center [265, 203] width 30 height 6
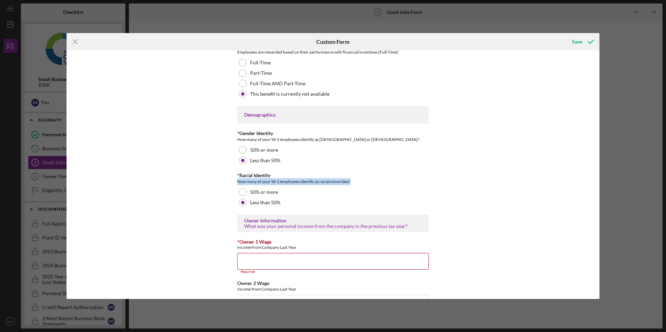
drag, startPoint x: 234, startPoint y: 184, endPoint x: 351, endPoint y: 182, distance: 117.3
click at [351, 182] on div "Good Jobs Form *Number of [DEMOGRAPHIC_DATA] Owner Employment Please input all …" at bounding box center [332, 174] width 533 height 248
copy div "How many of your W-2 employees identify as racial minorities?"
click at [450, 168] on div "Good Jobs Form *Number of [DEMOGRAPHIC_DATA] Owner Employment Please input all …" at bounding box center [332, 174] width 533 height 248
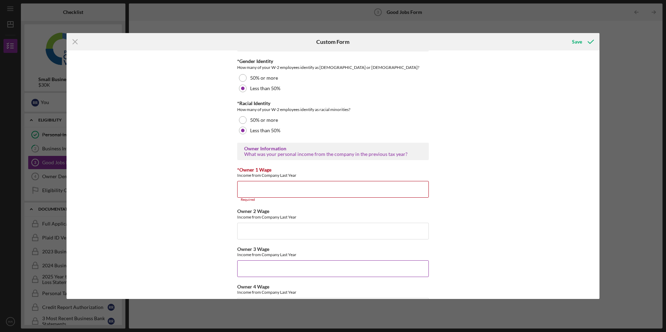
scroll to position [1023, 0]
click at [292, 183] on input "*Owner 1 Wage" at bounding box center [332, 187] width 191 height 17
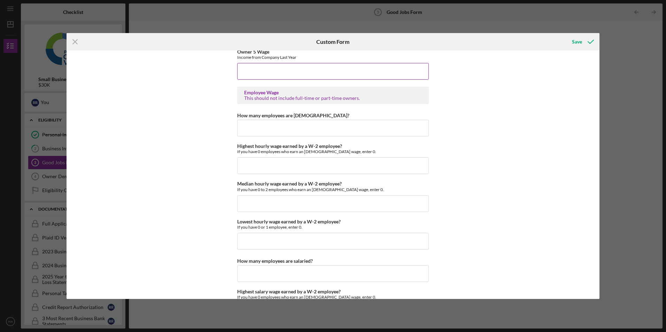
scroll to position [1301, 0]
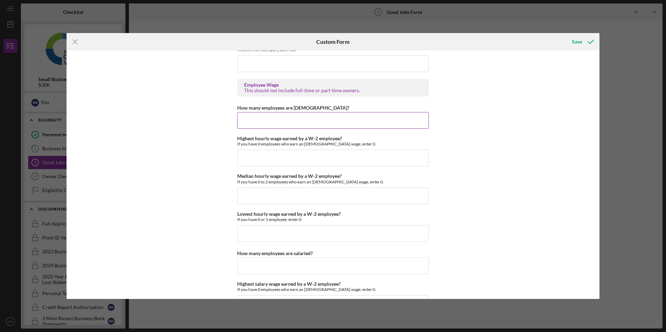
click at [277, 120] on input "How many employees are [DEMOGRAPHIC_DATA]?" at bounding box center [332, 120] width 191 height 17
drag, startPoint x: 233, startPoint y: 105, endPoint x: 323, endPoint y: 107, distance: 90.2
click at [323, 107] on div "Good Jobs Form *Number of [DEMOGRAPHIC_DATA] Owner Employment Please input all …" at bounding box center [332, 174] width 533 height 248
drag, startPoint x: 323, startPoint y: 107, endPoint x: 314, endPoint y: 105, distance: 8.5
copy label "How many employees are [DEMOGRAPHIC_DATA]?"
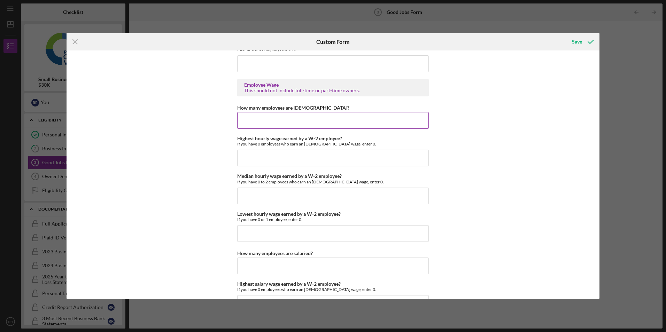
click at [307, 126] on input "How many employees are [DEMOGRAPHIC_DATA]?" at bounding box center [332, 120] width 191 height 17
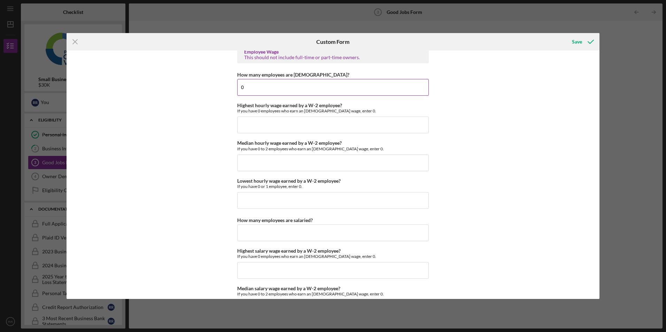
scroll to position [1336, 0]
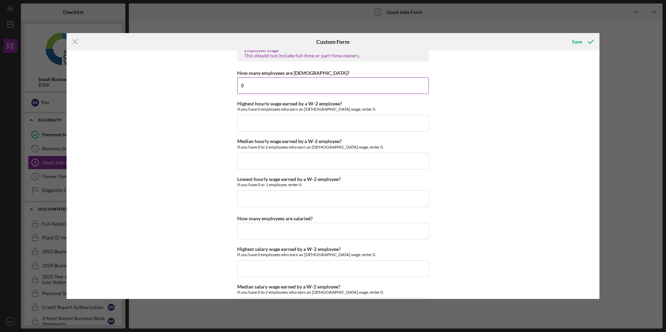
type input "0"
click at [307, 125] on input "Highest hourly wage earned by a W-2 employee?" at bounding box center [332, 123] width 191 height 17
drag, startPoint x: 233, startPoint y: 105, endPoint x: 342, endPoint y: 108, distance: 108.3
click at [342, 108] on div "Good Jobs Form *Number of [DEMOGRAPHIC_DATA] Owner Employment Please input all …" at bounding box center [332, 174] width 533 height 248
copy div "Highest hourly wage earned by a W-2 employee? If you have 0 employees who earn …"
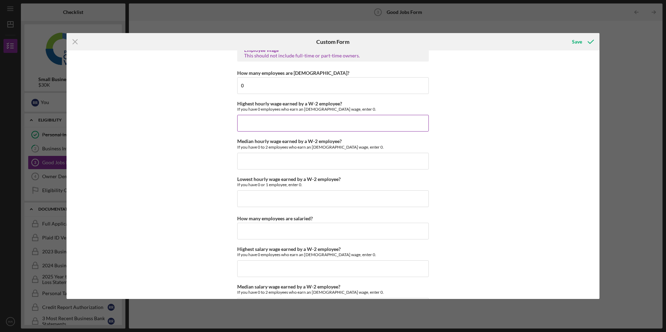
click at [306, 122] on input "Highest hourly wage earned by a W-2 employee?" at bounding box center [332, 123] width 191 height 17
type input "$0"
click at [283, 163] on input "Median hourly wage earned by a W-2 employee?" at bounding box center [332, 161] width 191 height 17
drag, startPoint x: 238, startPoint y: 140, endPoint x: 355, endPoint y: 149, distance: 116.6
click at [355, 149] on div "Median hourly wage earned by a W-2 employee? If you have 0 to 2 employees who e…" at bounding box center [332, 144] width 191 height 11
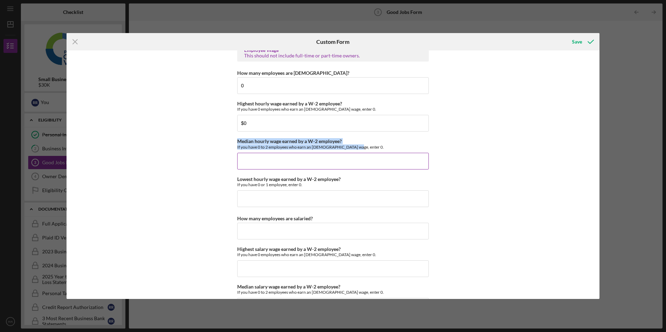
copy div "Median hourly wage earned by a W-2 employee? If you have 0 to 2 employees who e…"
drag, startPoint x: 287, startPoint y: 162, endPoint x: 270, endPoint y: 162, distance: 17.4
click at [276, 162] on input "Median hourly wage earned by a W-2 employee?" at bounding box center [332, 161] width 191 height 17
type input "$0"
drag, startPoint x: 270, startPoint y: 194, endPoint x: 270, endPoint y: 197, distance: 3.8
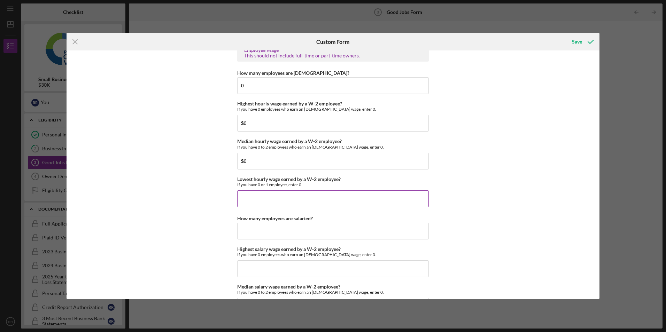
click at [270, 194] on input "Lowest hourly wage earned by a W-2 employee?" at bounding box center [332, 198] width 191 height 17
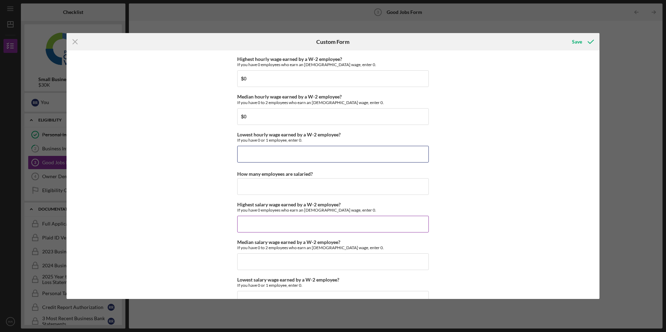
scroll to position [1406, 0]
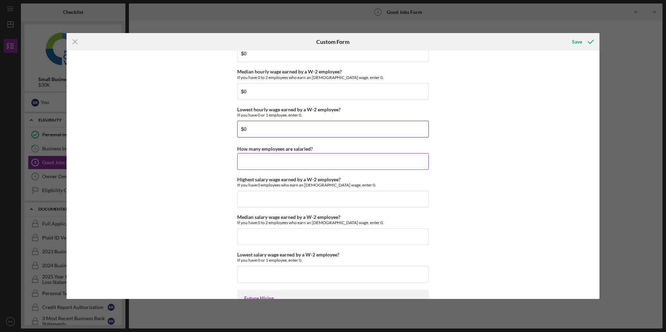
type input "$0"
click at [275, 165] on input "How many employees are salaried?" at bounding box center [332, 161] width 191 height 17
drag, startPoint x: 238, startPoint y: 107, endPoint x: 298, endPoint y: 118, distance: 61.0
click at [298, 118] on div "Lowest hourly wage earned by a W-2 employee? If you have 0 or 1 employee, enter…" at bounding box center [332, 122] width 191 height 31
drag, startPoint x: 298, startPoint y: 118, endPoint x: 225, endPoint y: 108, distance: 73.9
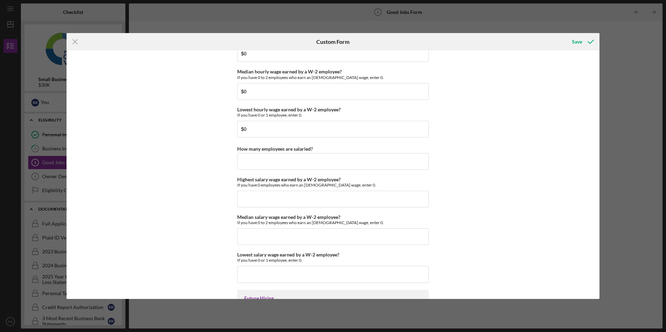
click at [225, 108] on div "Good Jobs Form *Number of [DEMOGRAPHIC_DATA] Owner Employment Please input all …" at bounding box center [332, 174] width 533 height 248
drag, startPoint x: 234, startPoint y: 105, endPoint x: 306, endPoint y: 116, distance: 72.9
click at [306, 116] on div "Good Jobs Form *Number of [DEMOGRAPHIC_DATA] Owner Employment Please input all …" at bounding box center [332, 174] width 533 height 248
copy div "Lowest hourly wage earned by a W-2 employee? If you have 0 or 1 employee, enter…"
click at [259, 158] on input "How many employees are salaried?" at bounding box center [332, 161] width 191 height 17
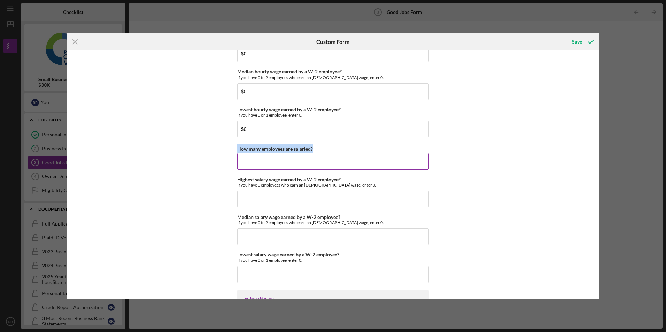
drag, startPoint x: 235, startPoint y: 150, endPoint x: 330, endPoint y: 149, distance: 94.3
click at [330, 149] on div "Good Jobs Form *Number of [DEMOGRAPHIC_DATA] Owner Employment Please input all …" at bounding box center [332, 174] width 533 height 248
click at [272, 158] on input "How many employees are salaried?" at bounding box center [332, 161] width 191 height 17
type input "0"
click at [251, 194] on input "Highest salary wage earned by a W-2 employee?" at bounding box center [332, 199] width 191 height 17
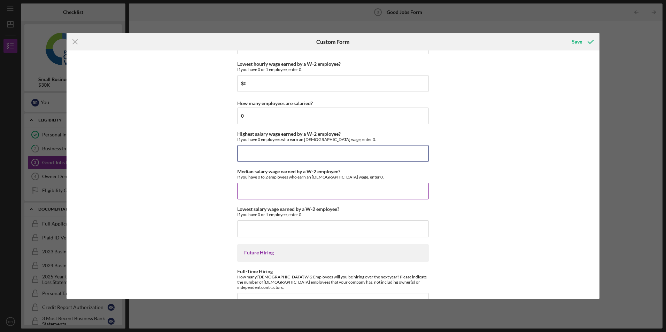
scroll to position [1441, 0]
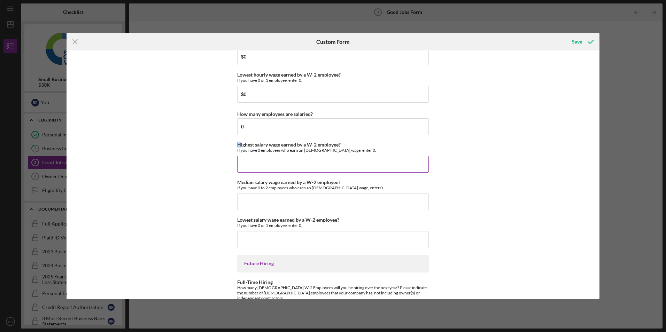
drag, startPoint x: 239, startPoint y: 143, endPoint x: 350, endPoint y: 154, distance: 111.6
click at [350, 154] on div "Highest salary wage earned by a W-2 employee? If you have 0 employees who earn …" at bounding box center [332, 157] width 191 height 31
drag, startPoint x: 350, startPoint y: 154, endPoint x: 345, endPoint y: 152, distance: 5.6
click at [345, 152] on div "If you have 0 employees who earn an [DEMOGRAPHIC_DATA] wage, enter 0." at bounding box center [332, 150] width 191 height 5
drag, startPoint x: 338, startPoint y: 151, endPoint x: 230, endPoint y: 140, distance: 108.8
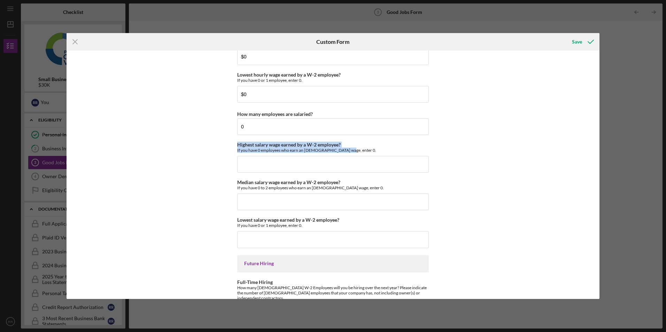
click at [230, 140] on div "Good Jobs Form *Number of [DEMOGRAPHIC_DATA] Owner Employment Please input all …" at bounding box center [332, 174] width 533 height 248
click at [275, 160] on input "Highest salary wage earned by a W-2 employee?" at bounding box center [332, 164] width 191 height 17
type input "$0"
click at [275, 196] on input "Median salary wage earned by a W-2 employee?" at bounding box center [332, 202] width 191 height 17
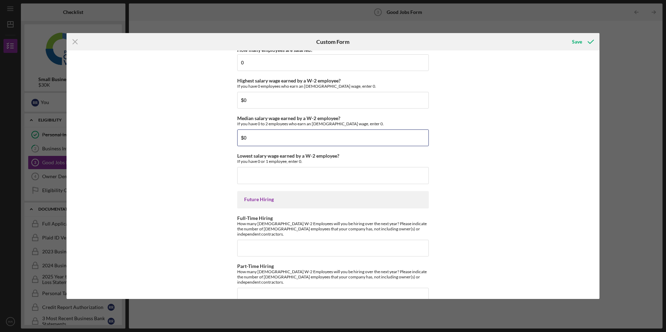
scroll to position [1510, 0]
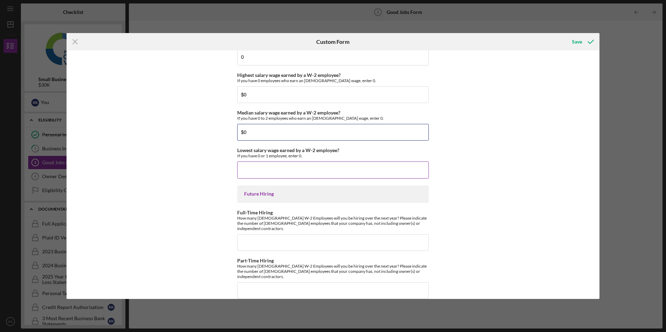
type input "$0"
click at [265, 172] on input "Lowest salary wage earned by a W-2 employee?" at bounding box center [332, 170] width 191 height 17
type input "$0"
drag, startPoint x: 282, startPoint y: 190, endPoint x: 264, endPoint y: 197, distance: 19.5
click at [280, 190] on div "Future Hiring" at bounding box center [332, 194] width 191 height 17
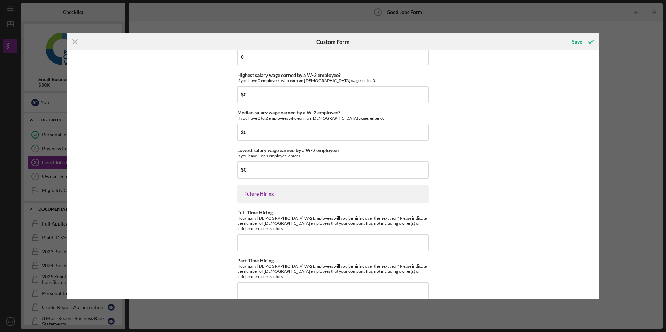
click at [263, 197] on div "Future Hiring" at bounding box center [332, 194] width 191 height 17
click at [256, 235] on input "Full-Time Hiring" at bounding box center [332, 242] width 191 height 17
drag, startPoint x: 234, startPoint y: 211, endPoint x: 417, endPoint y: 224, distance: 184.3
click at [417, 224] on div "Good Jobs Form *Number of [DEMOGRAPHIC_DATA] Owner Employment Please input all …" at bounding box center [332, 174] width 533 height 248
click at [281, 237] on input "Full-Time Hiring" at bounding box center [332, 242] width 191 height 17
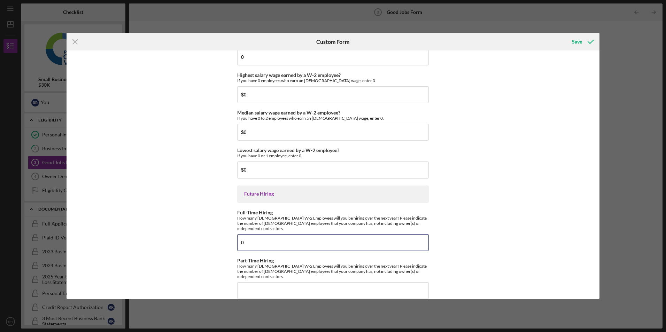
type input "0"
click at [272, 283] on input "Part-Time Hiring" at bounding box center [332, 290] width 191 height 17
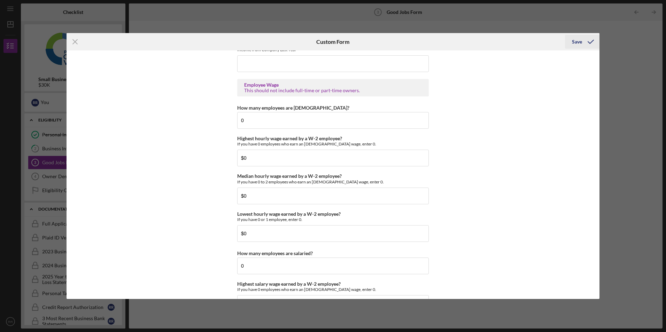
type input "0"
click at [574, 39] on div "Save" at bounding box center [577, 42] width 10 height 14
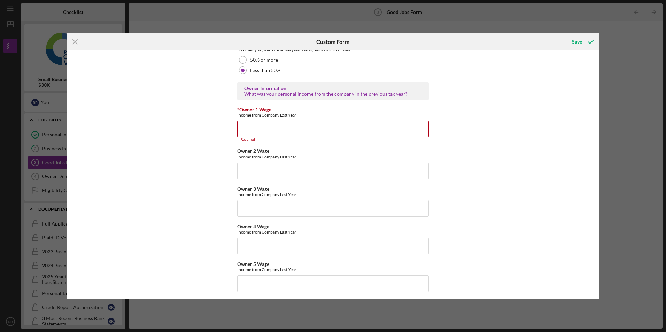
scroll to position [1068, 0]
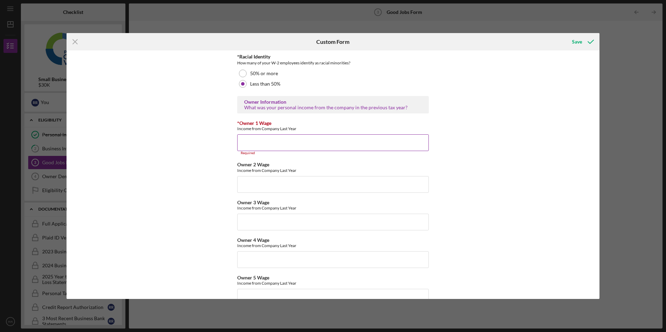
drag, startPoint x: 289, startPoint y: 146, endPoint x: 291, endPoint y: 149, distance: 3.6
click at [289, 147] on input "*Owner 1 Wage" at bounding box center [332, 142] width 191 height 17
